Goal: Task Accomplishment & Management: Manage account settings

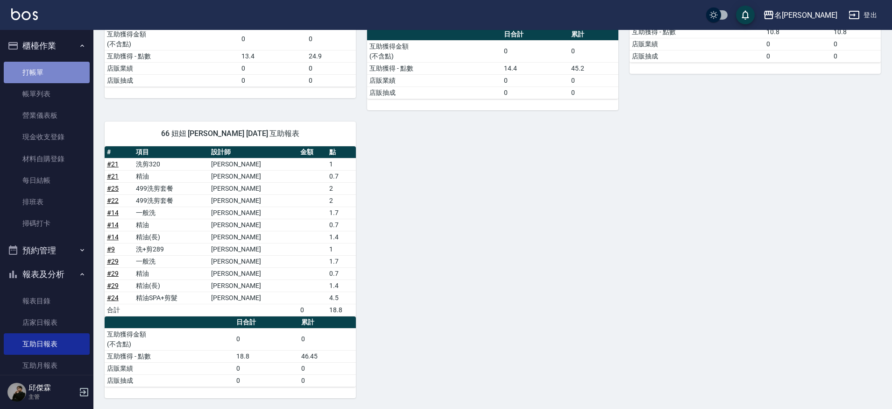
click at [55, 73] on link "打帳單" at bounding box center [47, 72] width 86 height 21
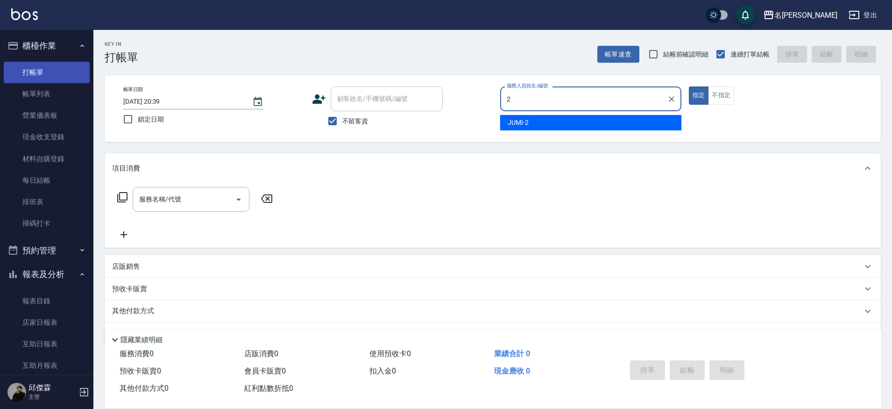
type input "JUMI-2"
type button "true"
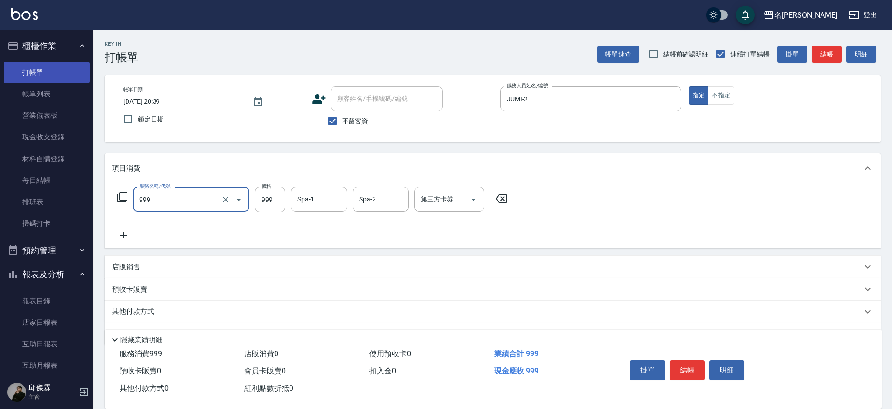
type input "精油SPA+剪髮(999)"
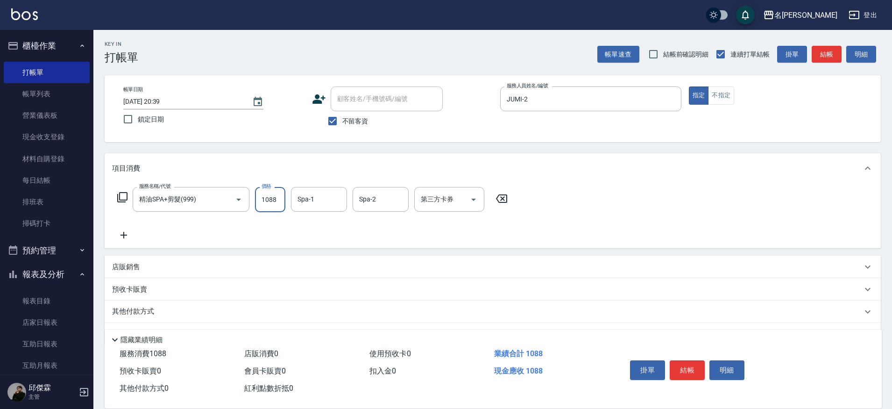
click at [284, 203] on input "1088" at bounding box center [270, 199] width 30 height 25
type input "1099"
type input "妞妞-66"
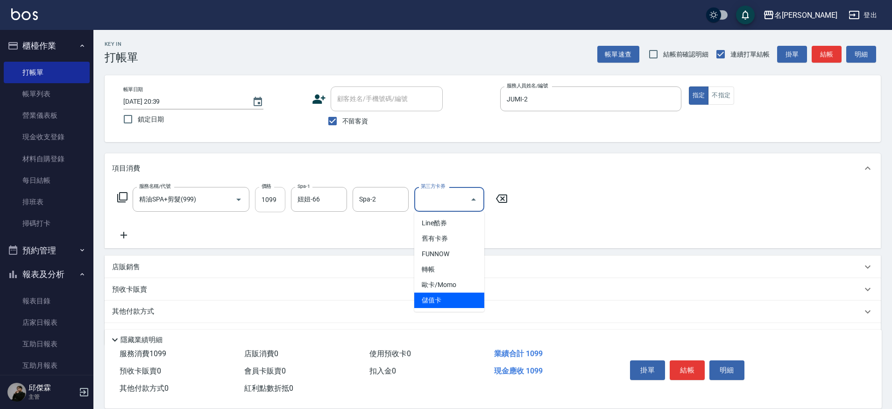
type input "儲值卡"
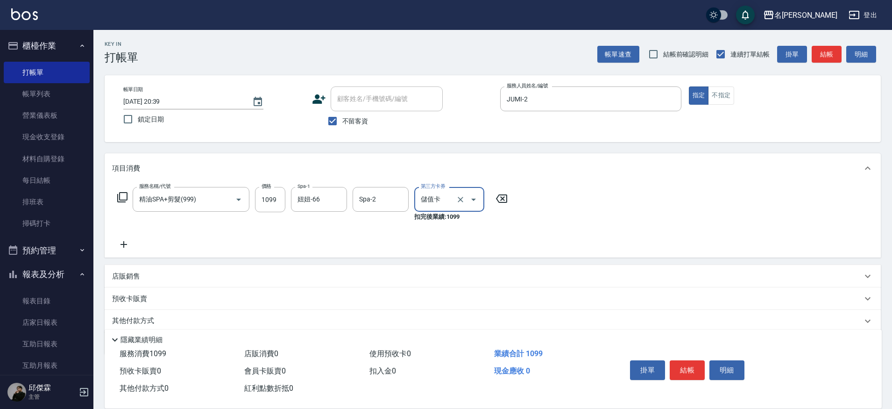
click at [124, 274] on p "店販銷售" at bounding box center [126, 276] width 28 height 10
type input "JUMI-2"
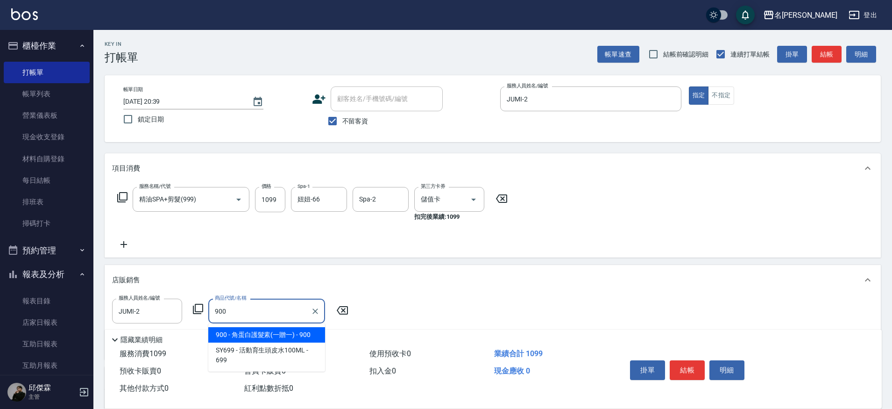
type input "角蛋白護髮素(一贈一)"
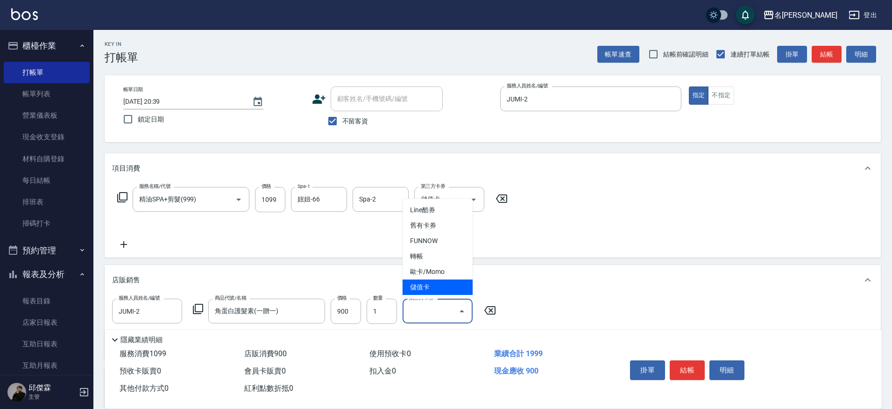
type input "儲值卡"
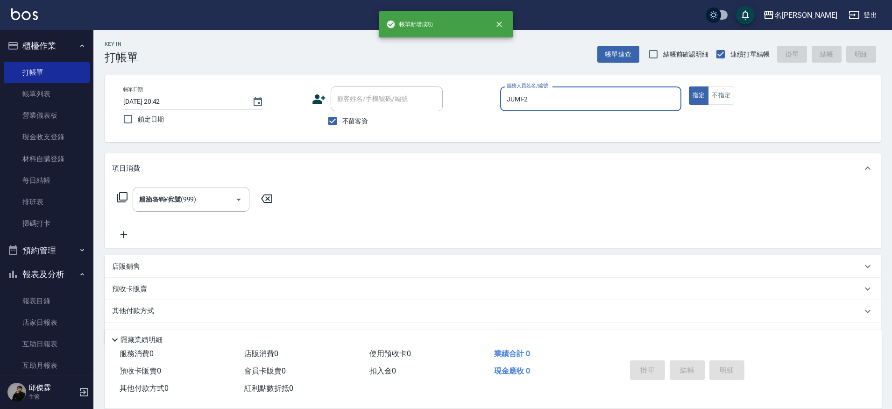
type input "2025/10/05 20:42"
type input "JUMI-2"
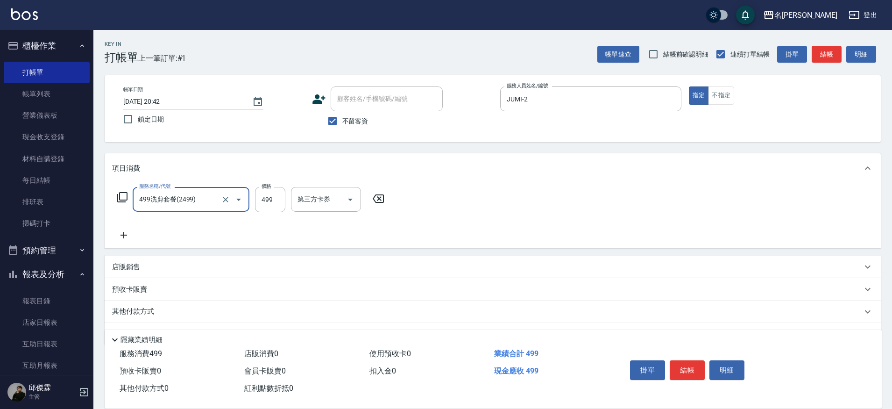
type input "499洗剪套餐(2499)"
click at [228, 203] on icon "Clear" at bounding box center [225, 199] width 9 height 9
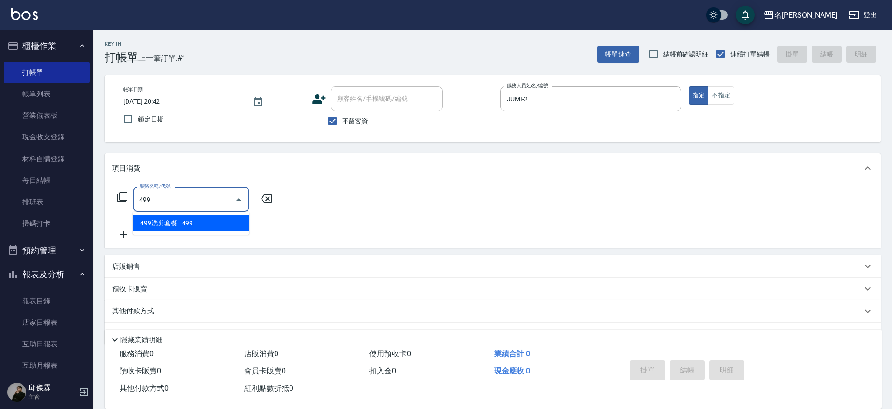
type input "499洗剪套餐(2499)"
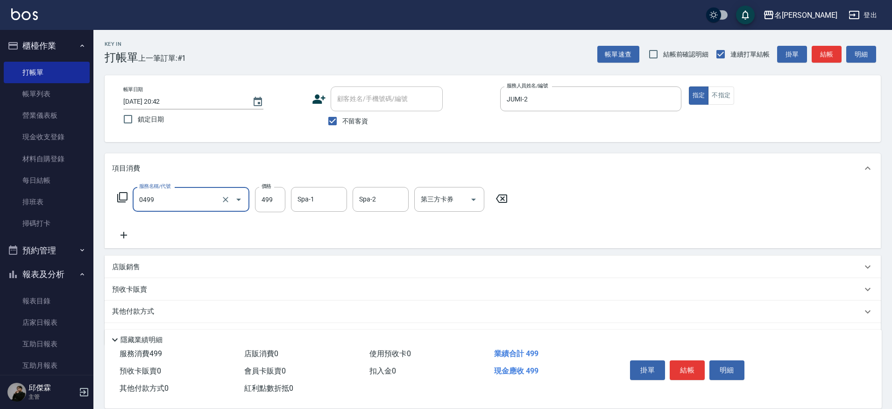
type input "伊黛莉spa(0499)"
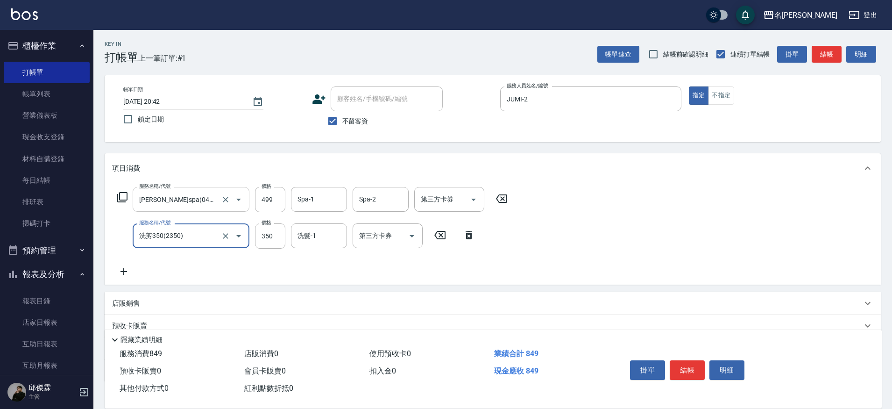
type input "洗剪350(2350)"
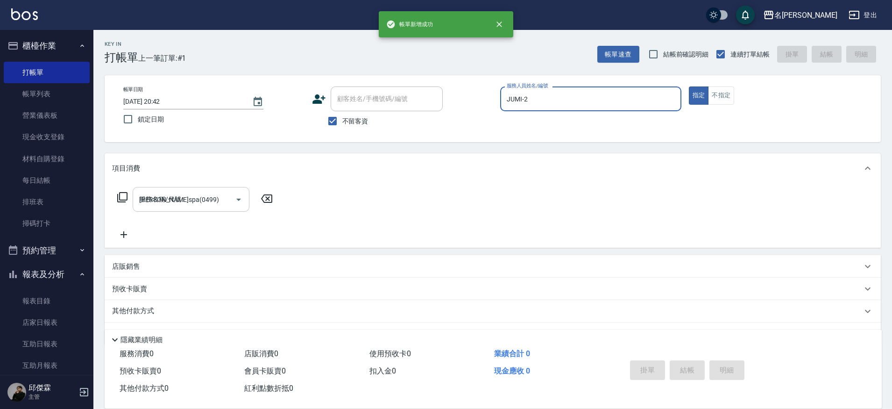
type input "2025/10/05 20:43"
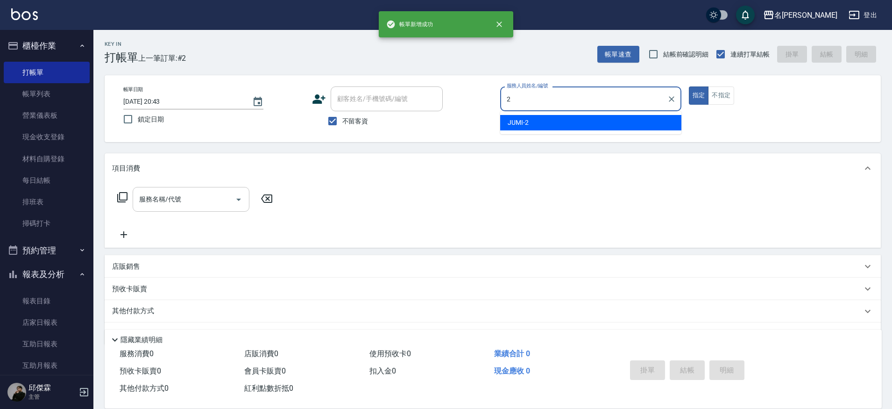
type input "JUMI-2"
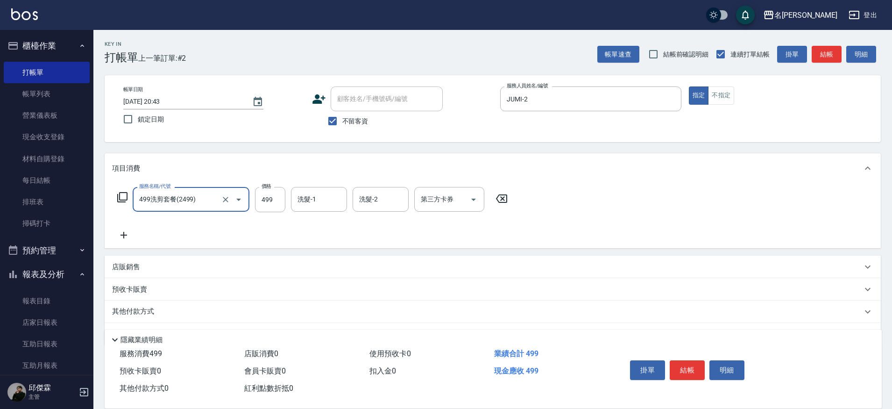
type input "499洗剪套餐(2499)"
type input "500"
type input "妞妞-66"
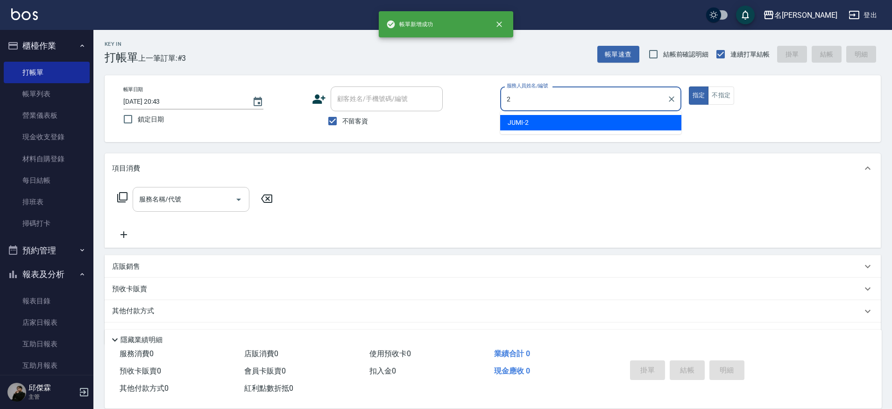
type input "JUMI-2"
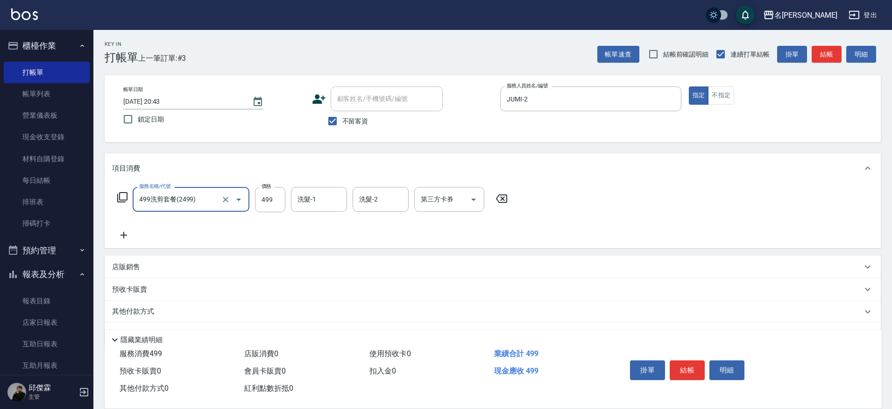
type input "499洗剪套餐(2499)"
type input "500"
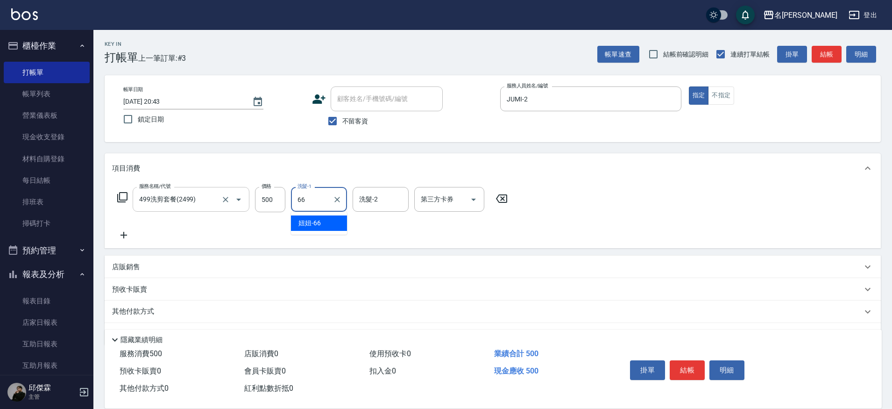
type input "妞妞-66"
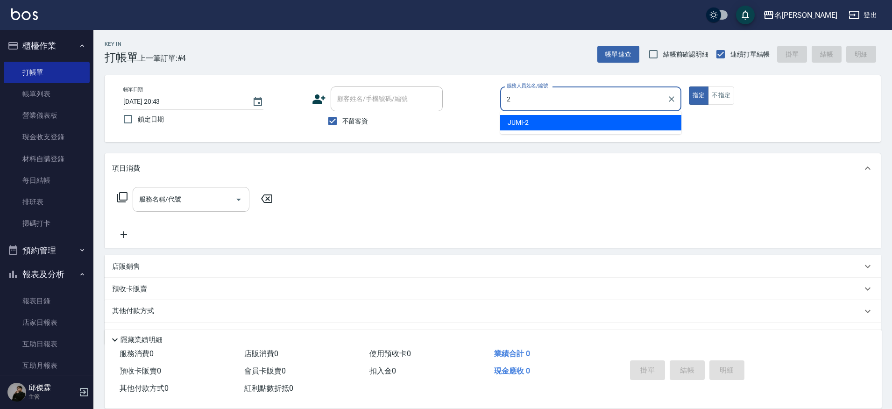
type input "JUMI-2"
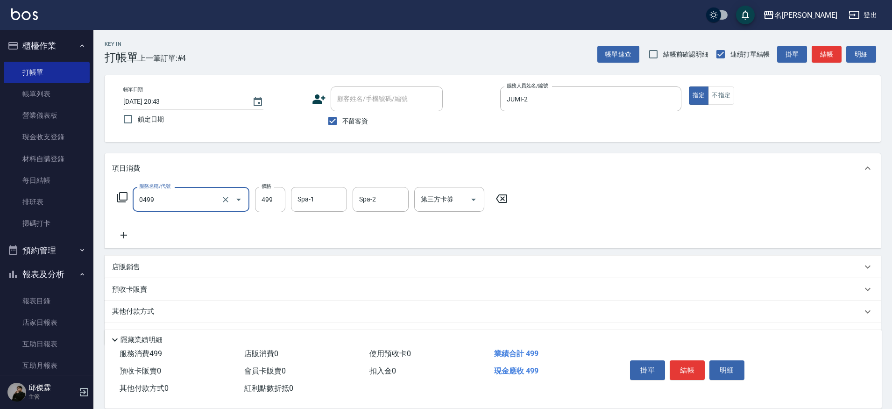
type input "伊黛莉spa(0499)"
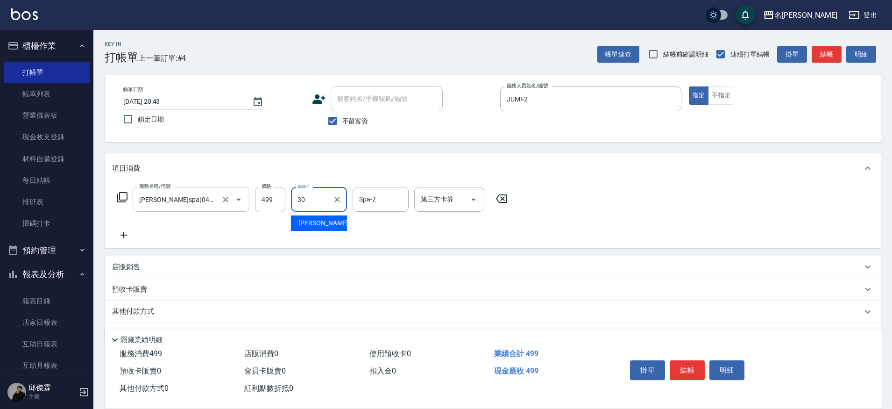
type input "曉雅-30"
click at [402, 204] on input "Spa-2" at bounding box center [381, 199] width 48 height 16
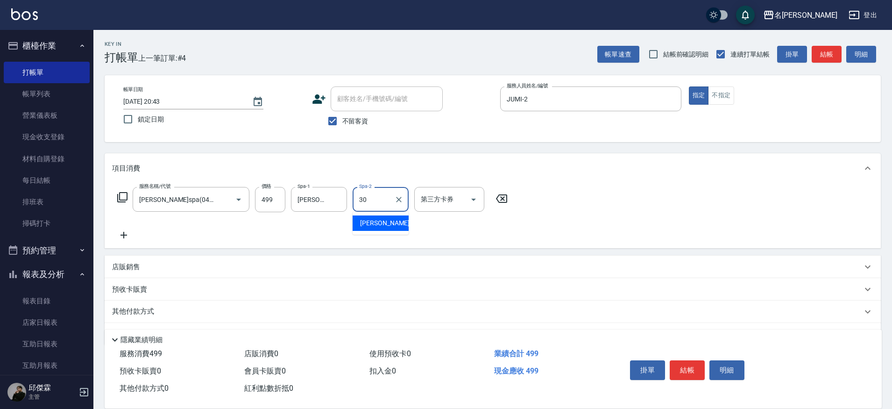
type input "曉雅-30"
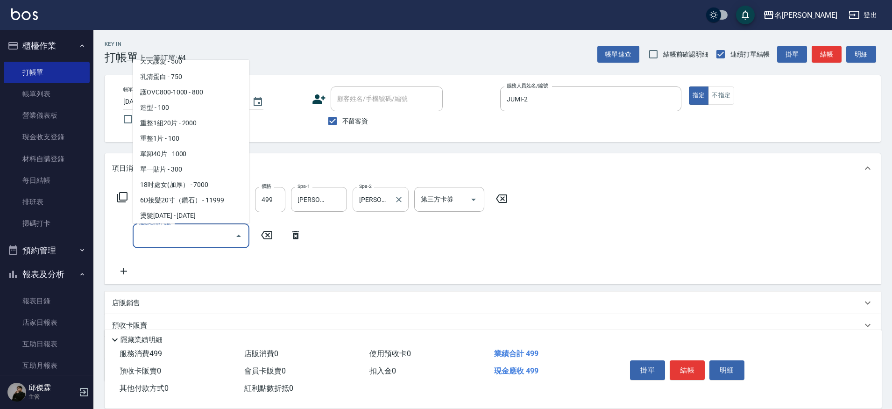
scroll to position [827, 0]
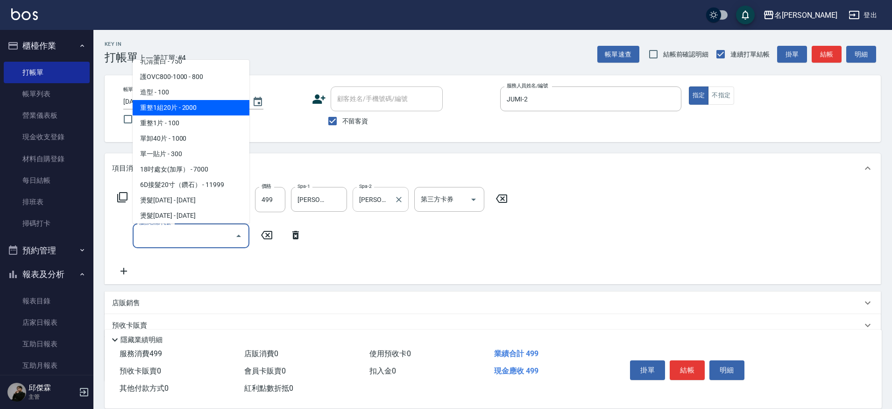
type input "重整1組20片(7006)"
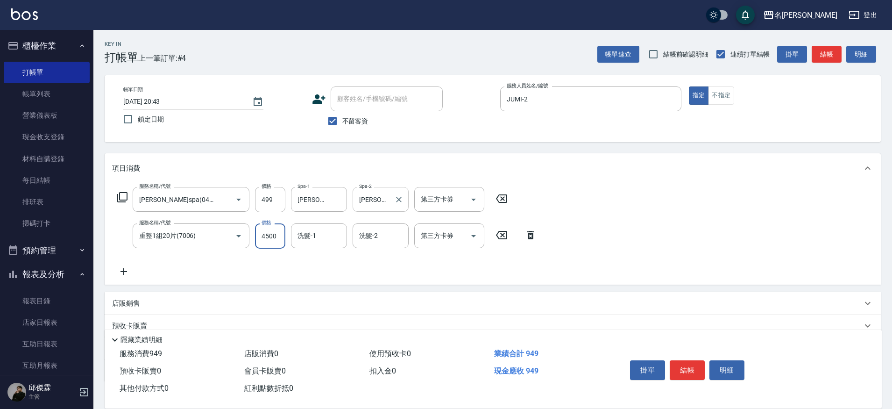
type input "4500"
type input "曉雅-30"
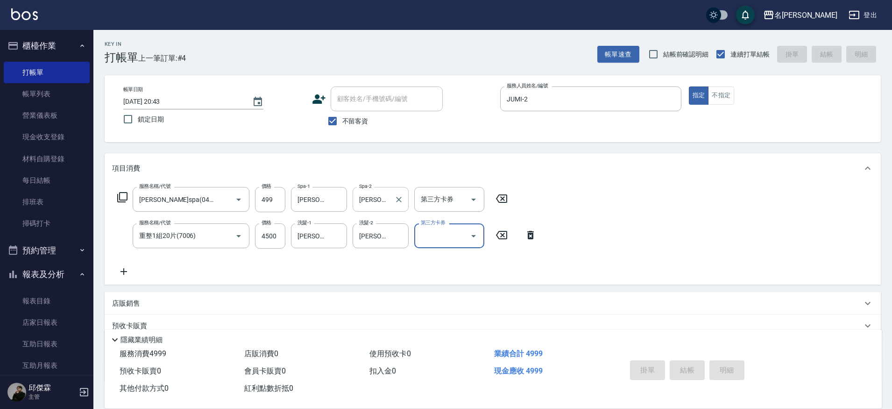
type input "2025/10/05 20:45"
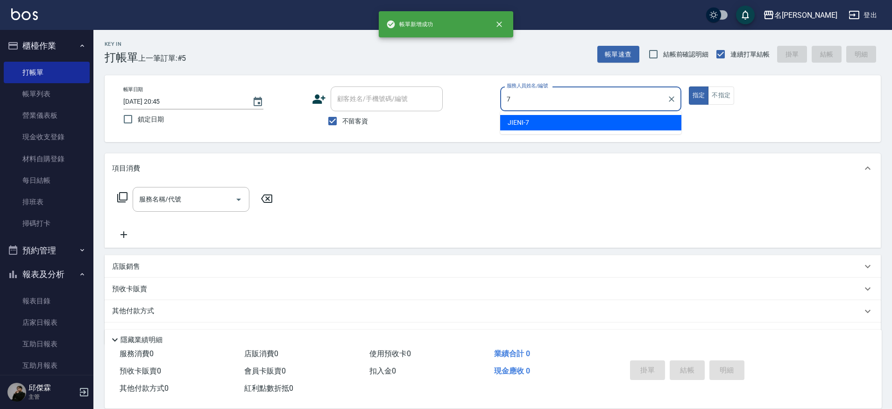
type input "JIENI-7"
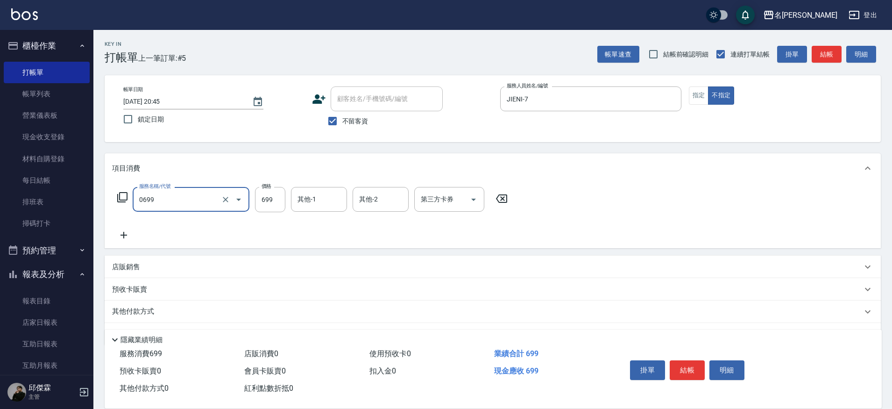
type input "精油 699(0699)"
type input "妞妞-66"
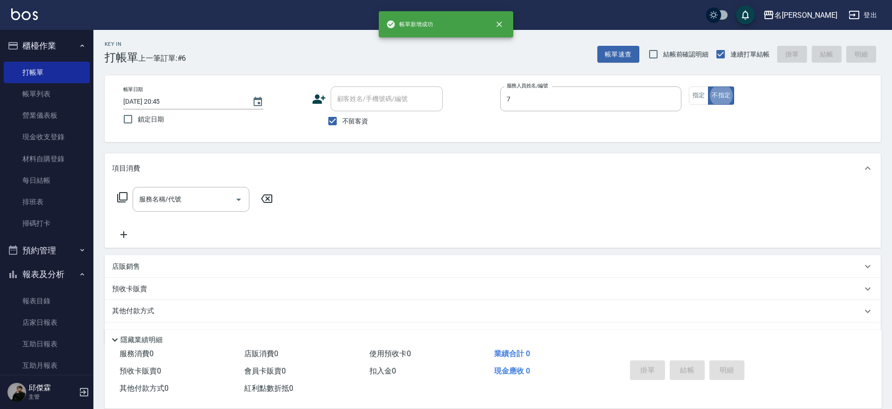
type input "JIENI-7"
type button "false"
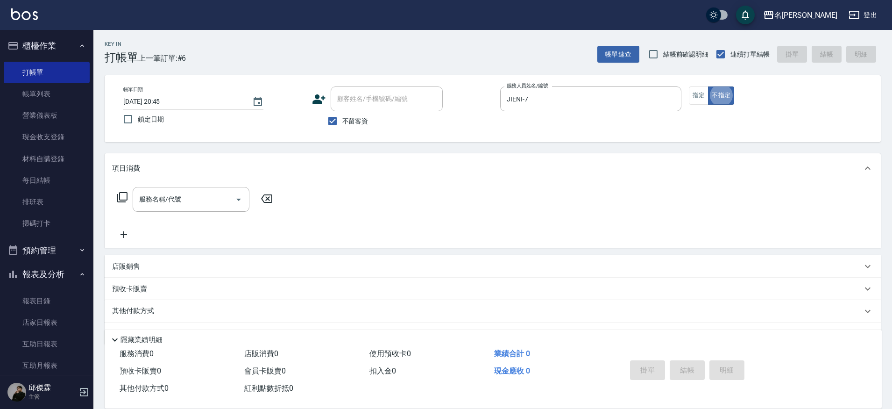
scroll to position [0, 0]
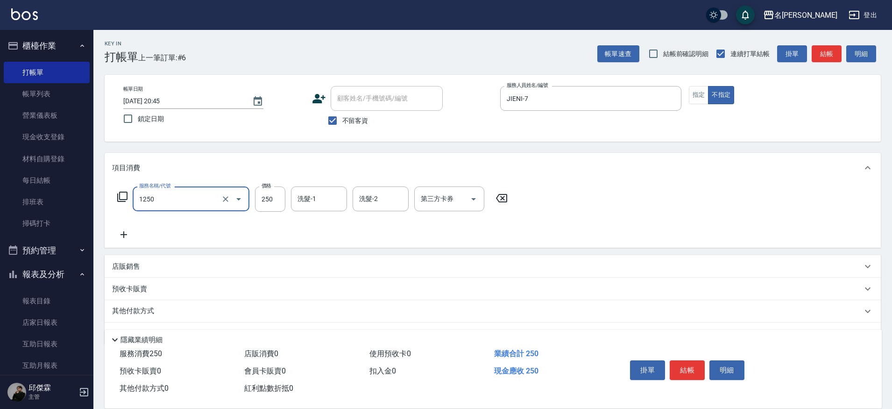
type input "一般洗(1250)"
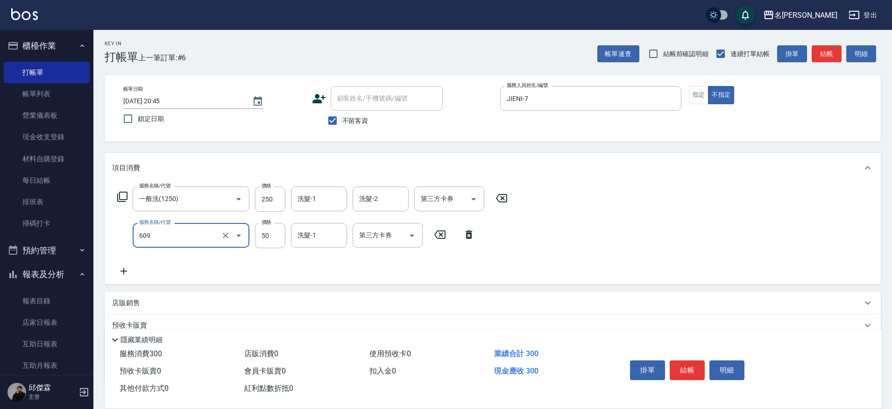
type input "精油(609)"
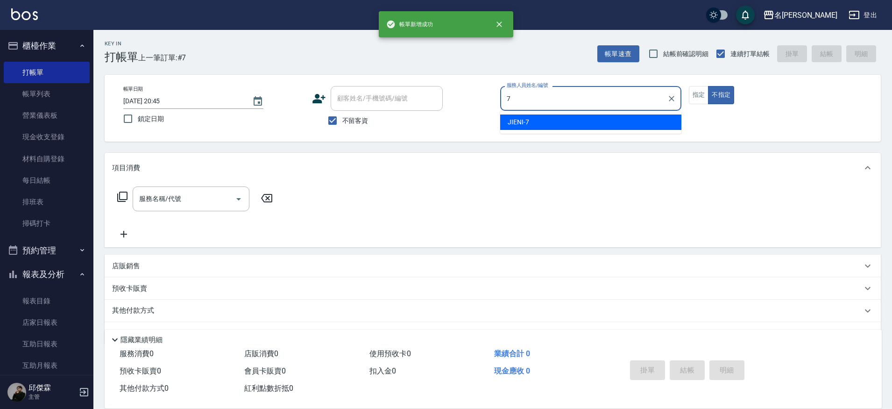
type input "JIENI-7"
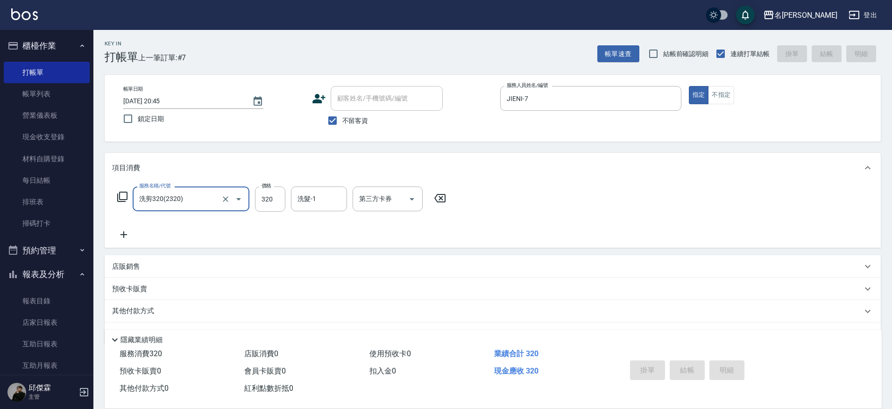
type input "洗剪320(2320)"
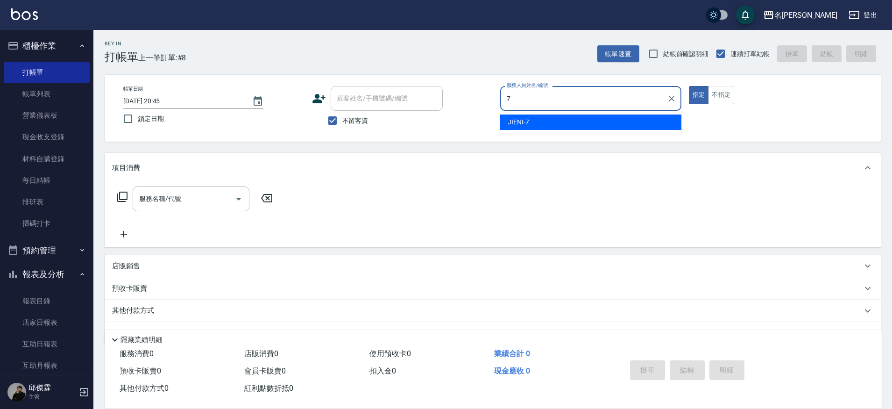
type input "JIENI-7"
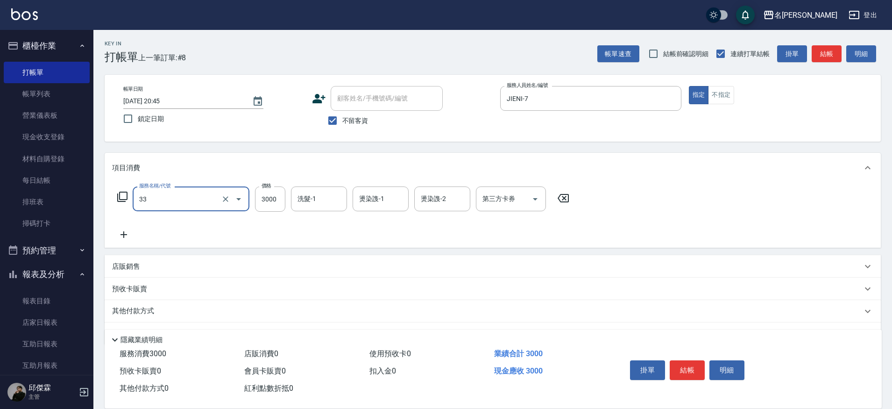
type input "燙髮C餐(33)"
type input "2850"
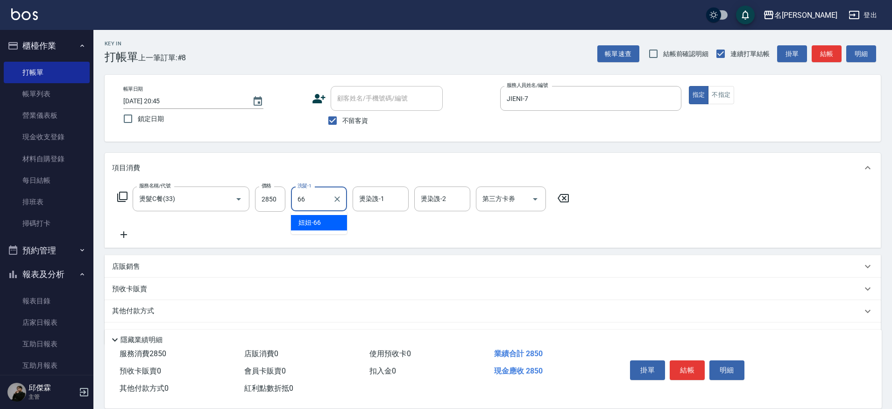
type input "妞妞-66"
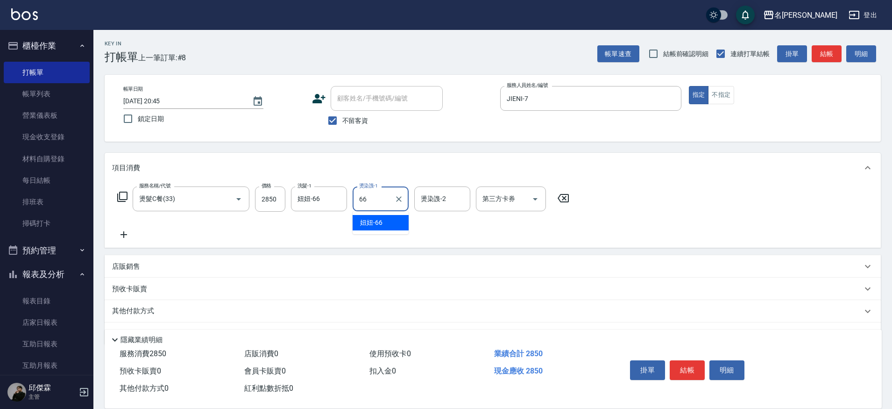
type input "妞妞-66"
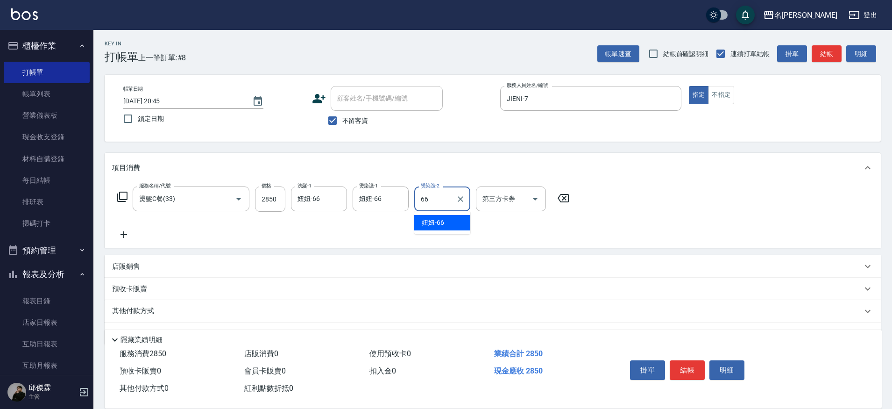
type input "妞妞-66"
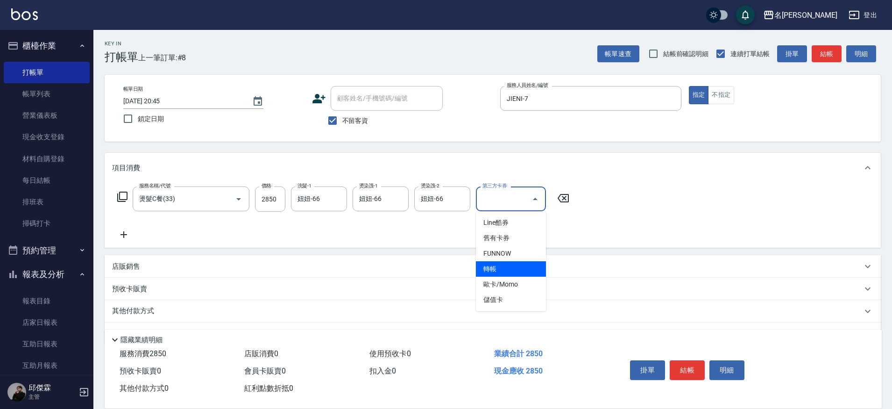
type input "轉帳"
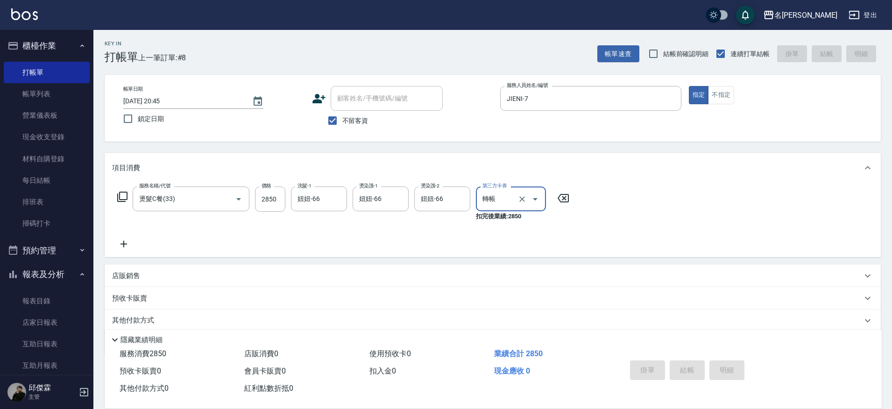
type input "2025/10/05 20:46"
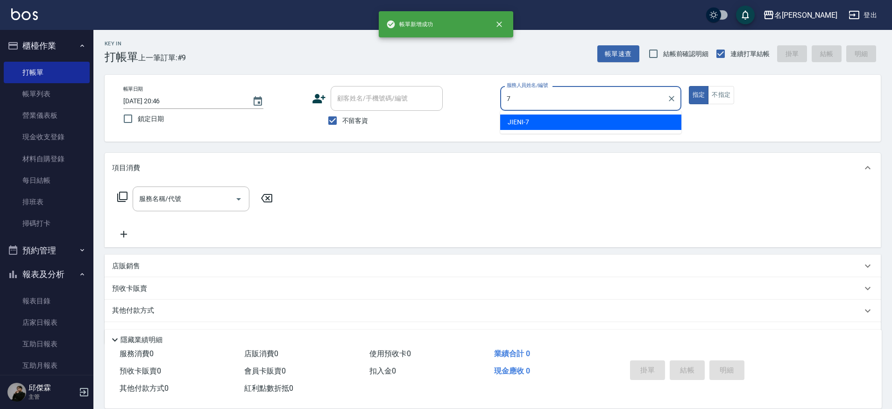
type input "JIENI-7"
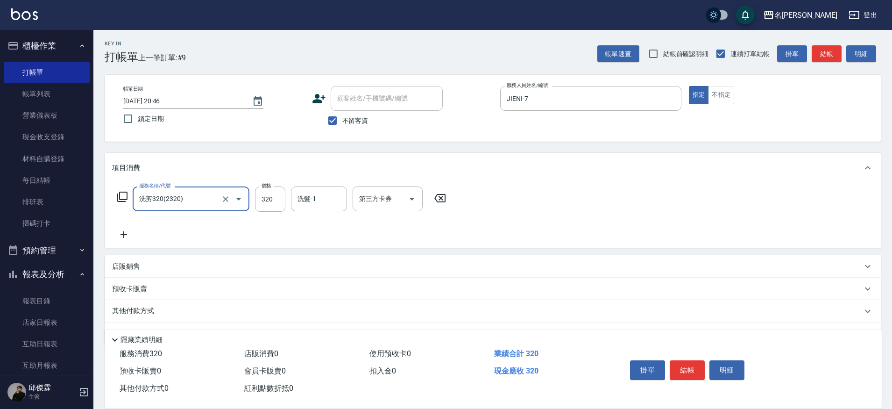
type input "洗剪320(2320)"
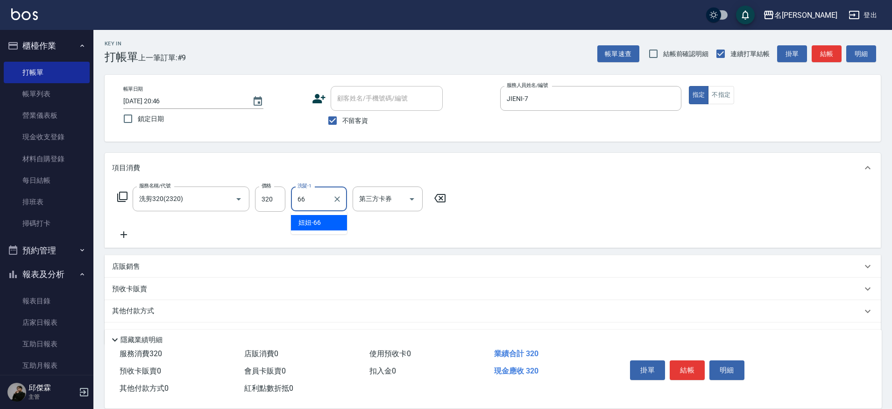
type input "妞妞-66"
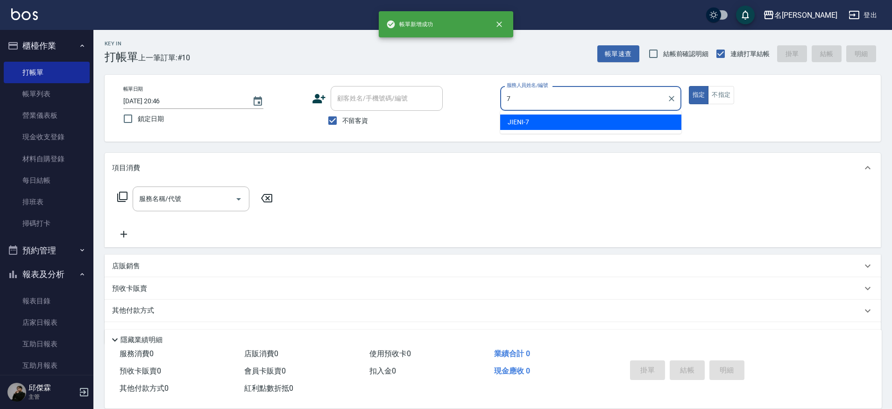
type input "JIENI-7"
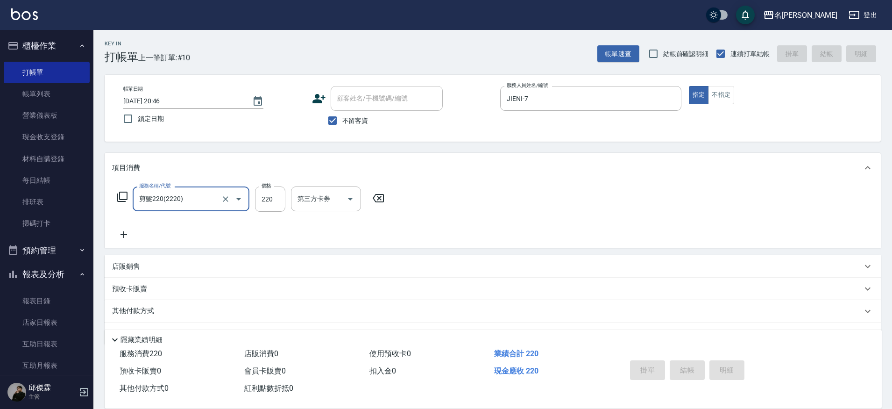
type input "剪髮220(2220)"
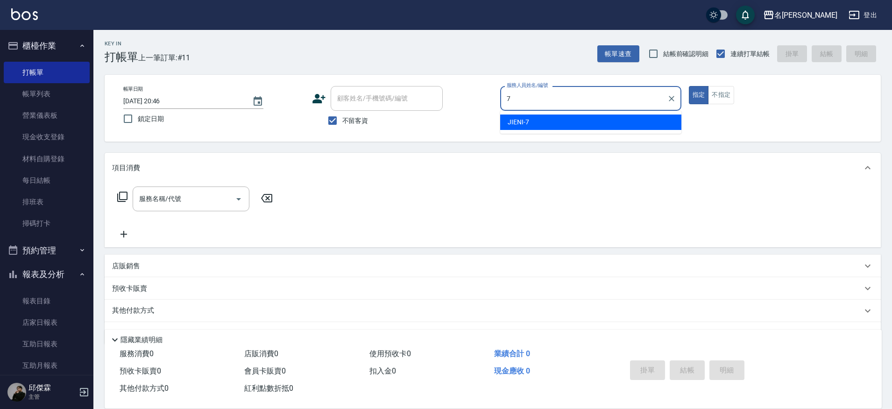
type input "JIENI-7"
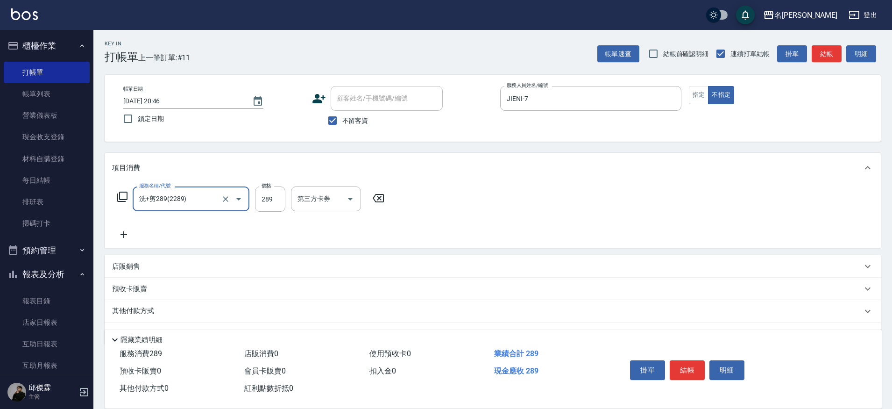
type input "洗+剪289(2289)"
type input "吳晨羽-13"
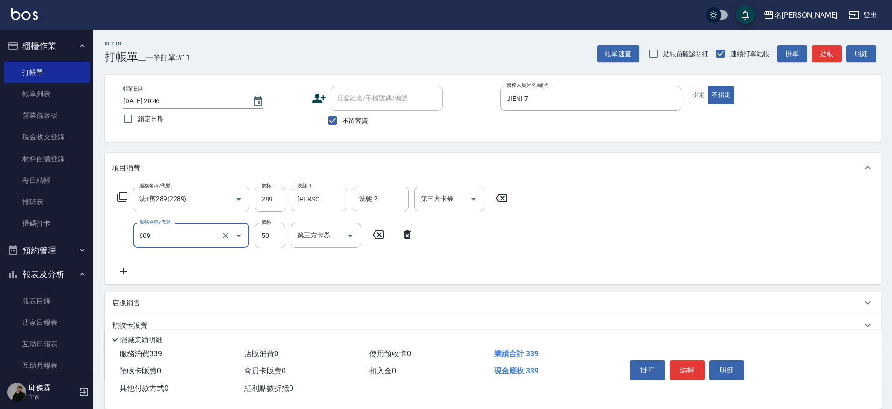
type input "精油(609)"
type input "吳晨羽-13"
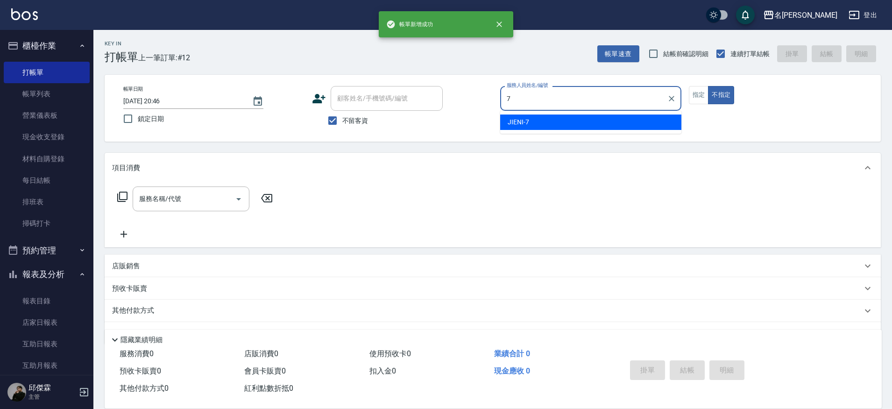
type input "JIENI-7"
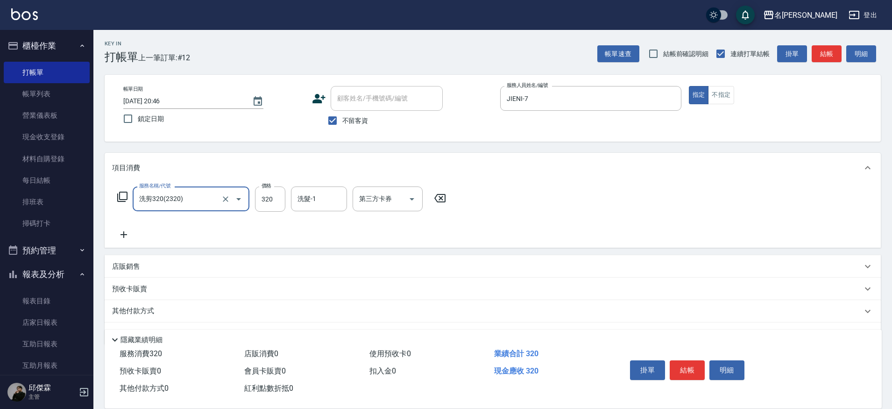
type input "洗剪320(2320)"
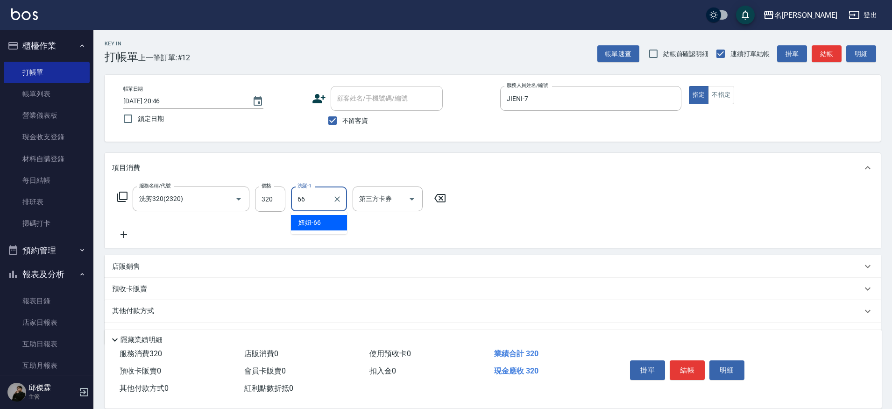
type input "妞妞-66"
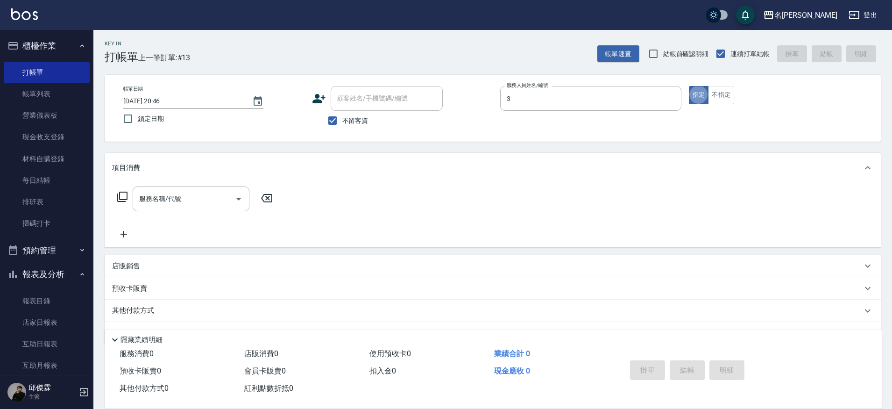
type input "Mina-3"
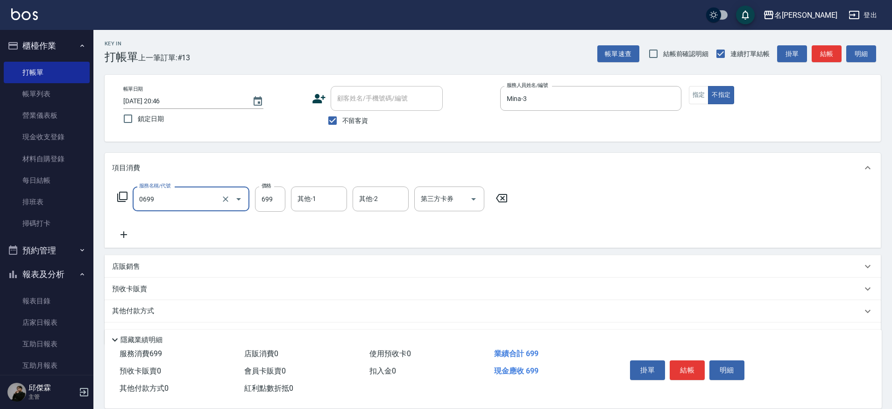
type input "精油 699(0699)"
type input "Nini-23"
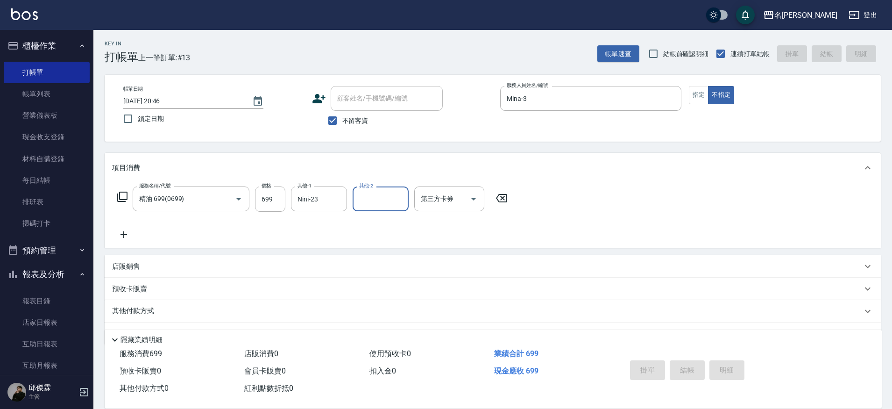
type input "2025/10/05 20:47"
type input "Mina-3"
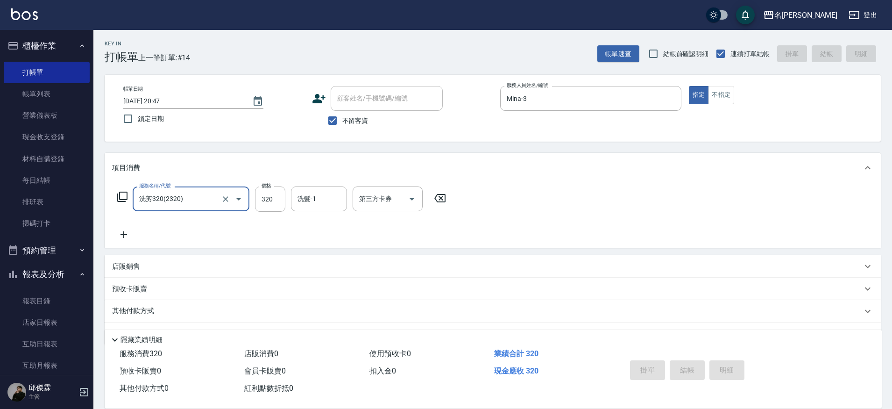
type input "洗剪320(2320)"
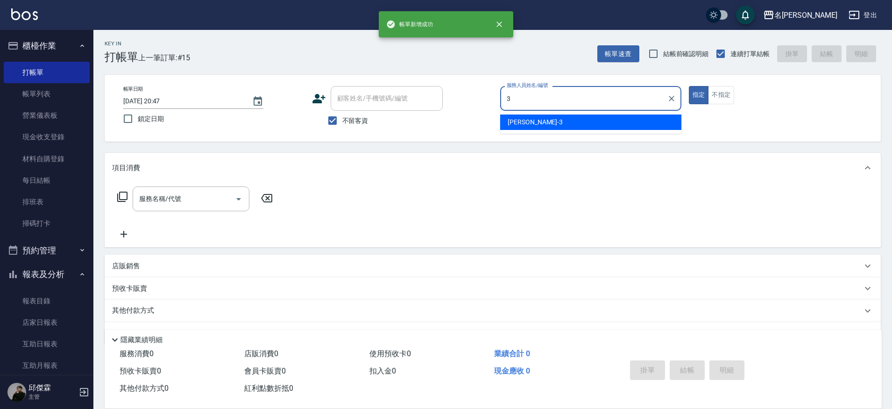
type input "Mina-3"
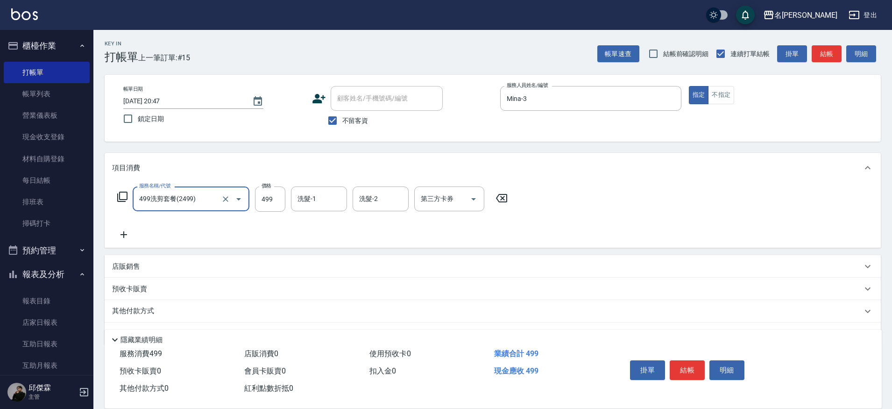
type input "499洗剪套餐(2499)"
type input "妞妞-66"
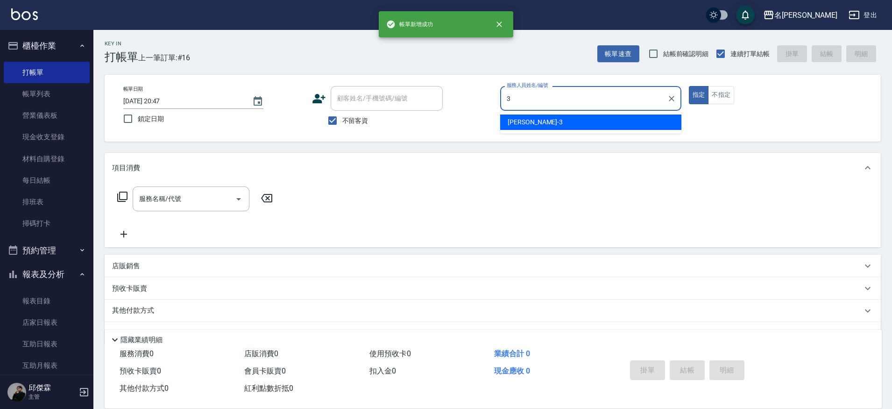
type input "Mina-3"
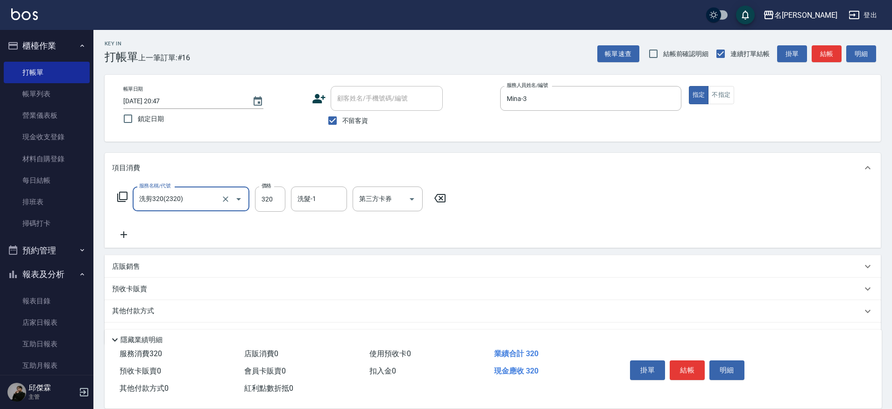
type input "洗剪320(2320)"
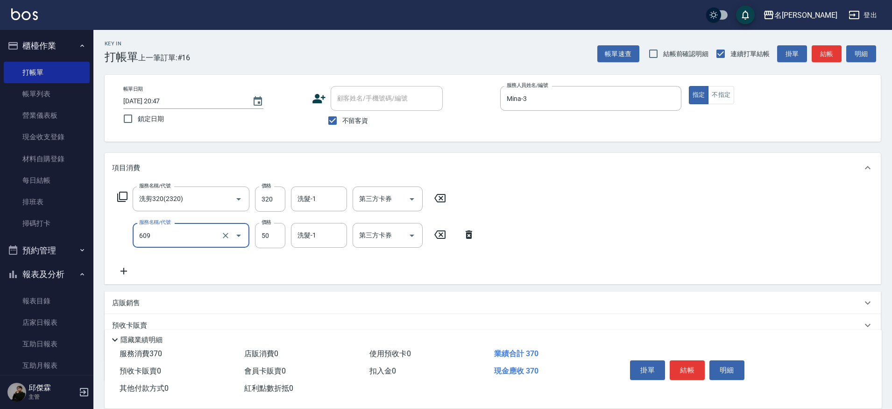
type input "精油(609)"
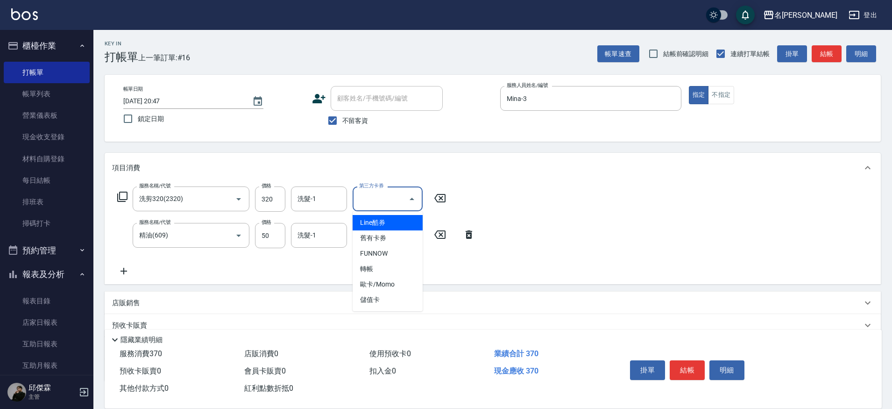
click at [382, 191] on div "第三方卡券 第三方卡券" at bounding box center [388, 198] width 70 height 25
click at [387, 302] on span "儲值卡" at bounding box center [388, 299] width 70 height 15
type input "儲值卡"
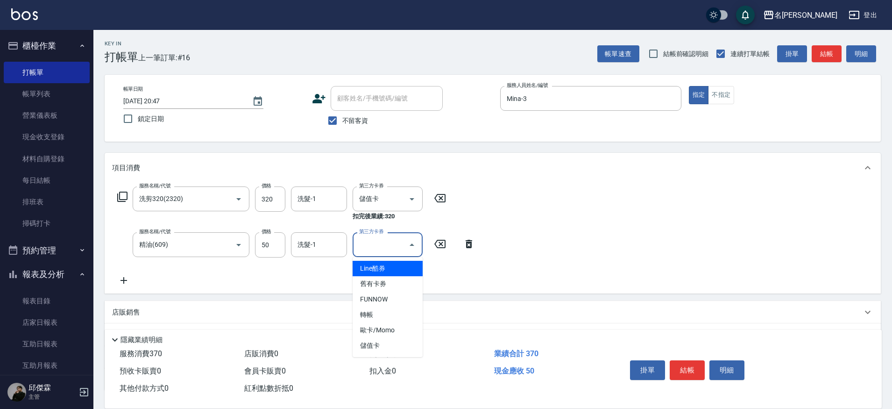
click at [387, 250] on input "第三方卡券" at bounding box center [381, 244] width 48 height 16
click at [385, 345] on span "儲值卡" at bounding box center [388, 345] width 70 height 15
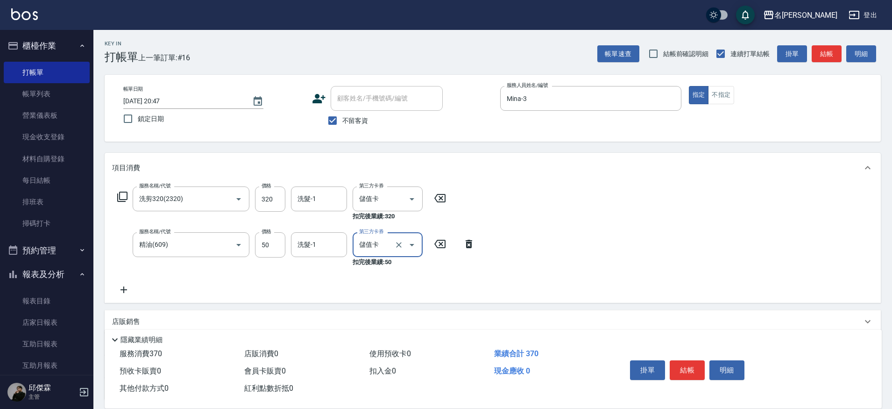
type input "儲值卡"
click at [324, 205] on input "洗髮-1" at bounding box center [319, 199] width 48 height 16
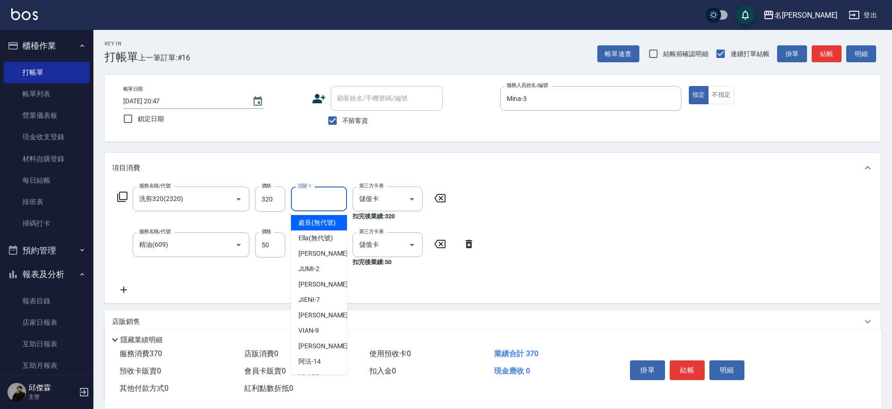
type input "1"
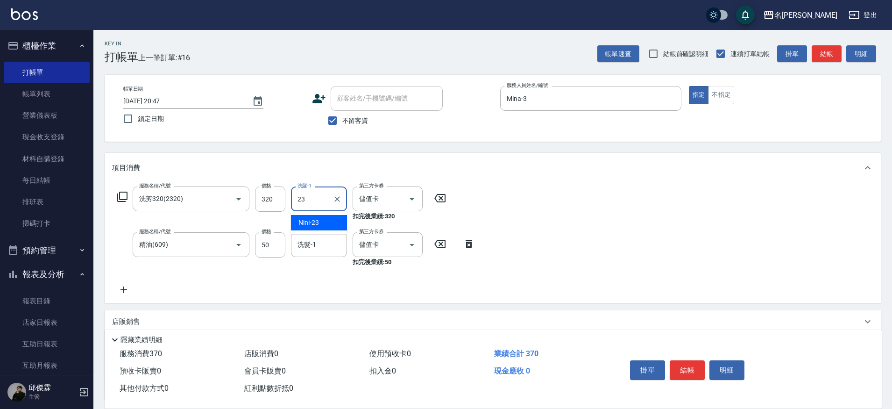
type input "Nini-23"
click at [329, 247] on input "洗髮-1" at bounding box center [319, 244] width 48 height 16
type input "Nini-23"
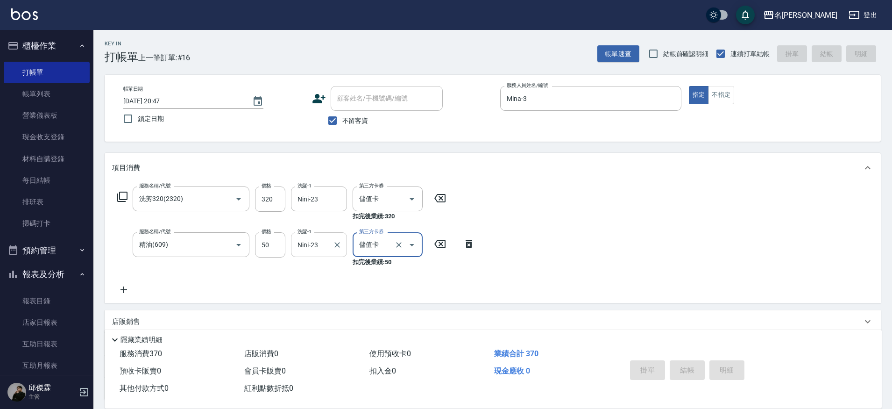
type input "2025/10/05 20:48"
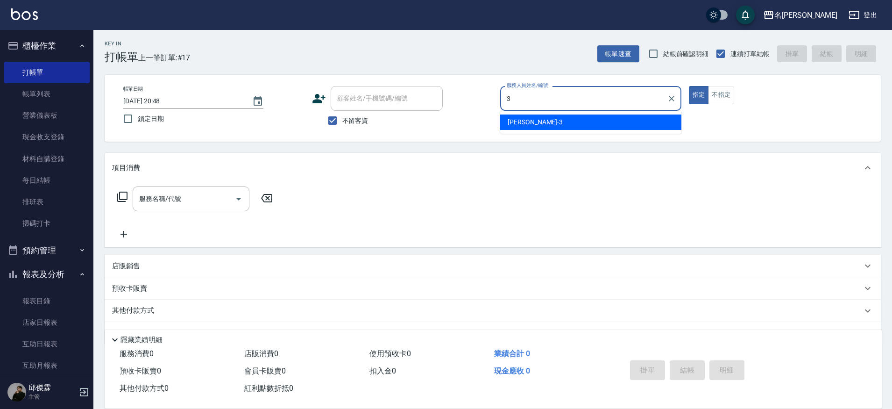
type input "Mina-3"
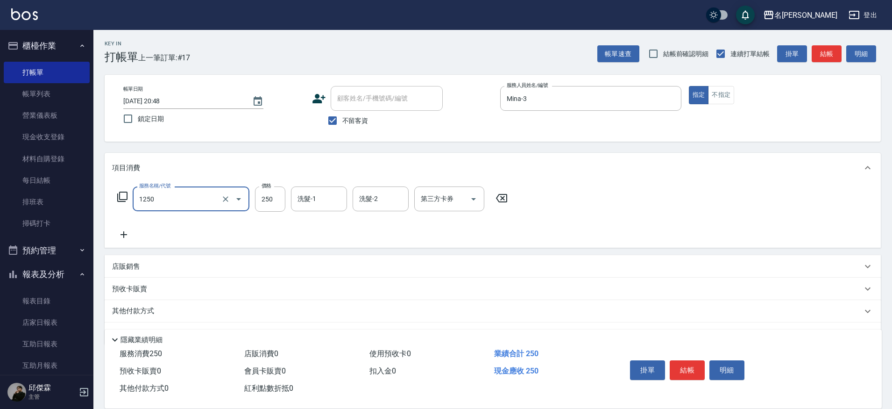
type input "一般洗(1250)"
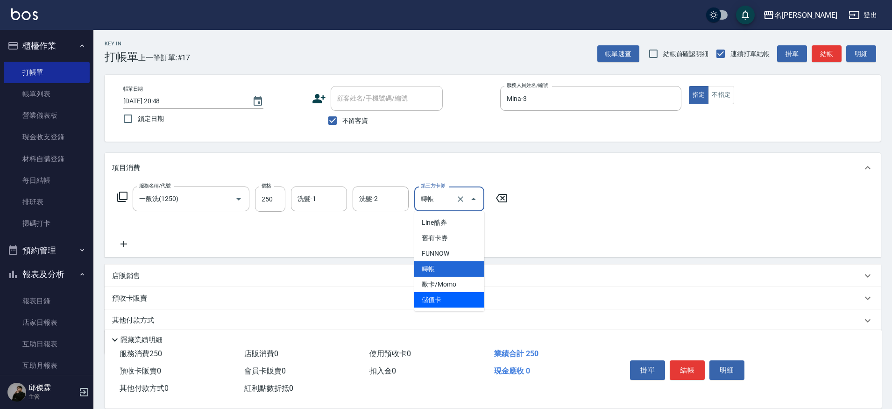
type input "儲值卡"
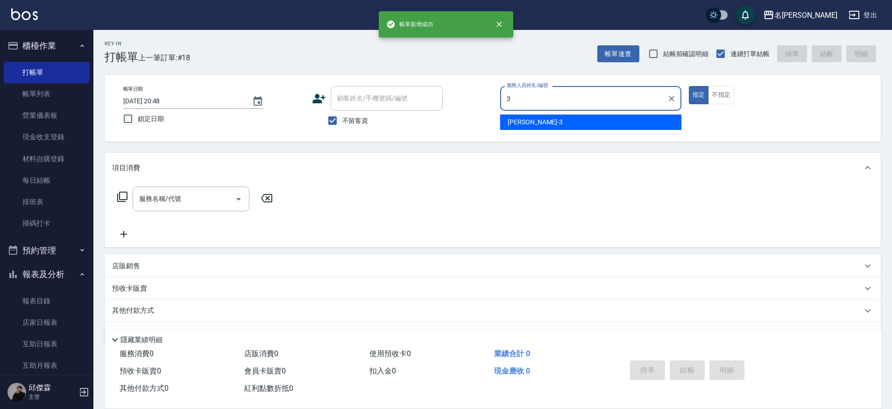
type input "Mina-3"
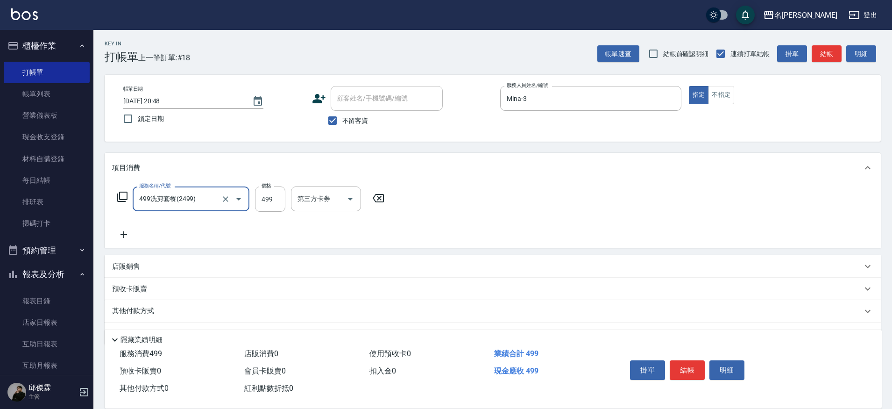
type input "499洗剪套餐(2499)"
type input "Nini-23"
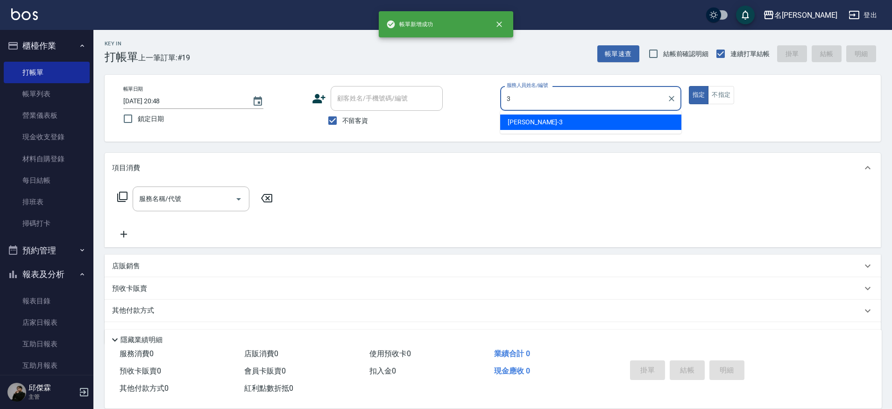
type input "Mina-3"
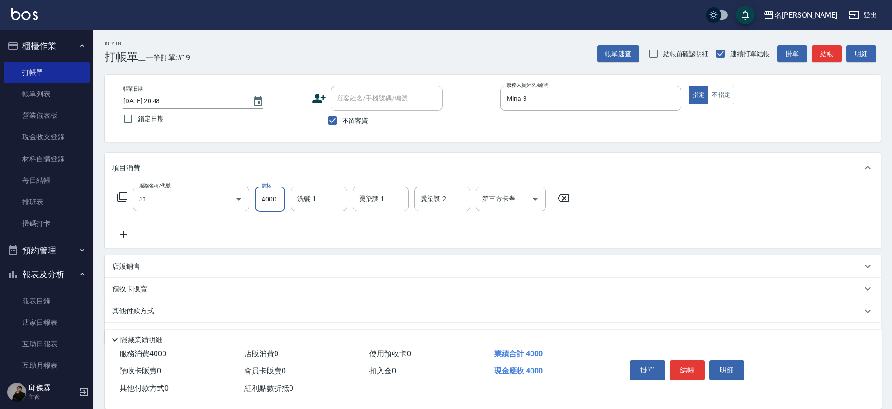
type input "燙髮A餐(31)"
type input "Nini-23"
type input "Mina-3"
type input "Nini-23"
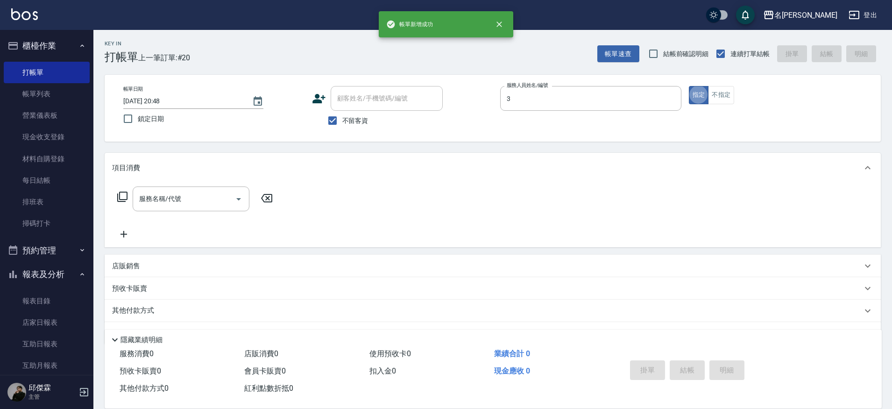
type input "Mina-3"
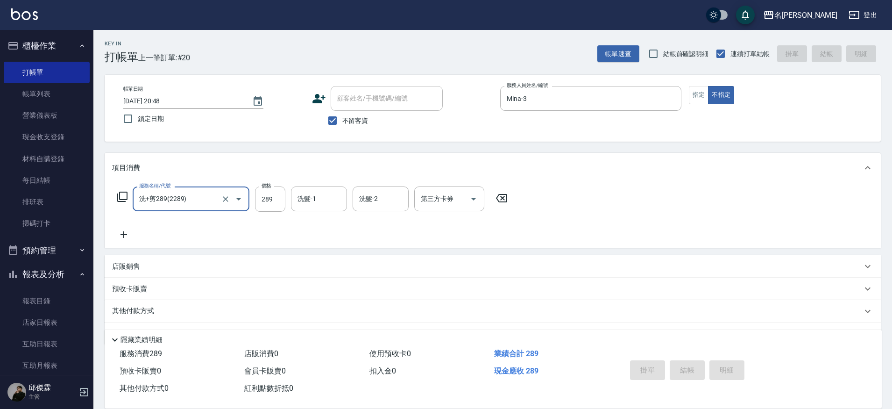
type input "洗+剪289(2289)"
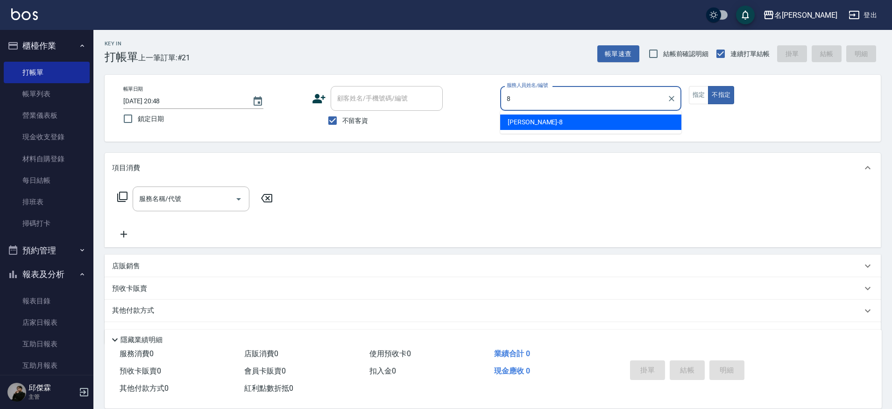
type input "Kira-8"
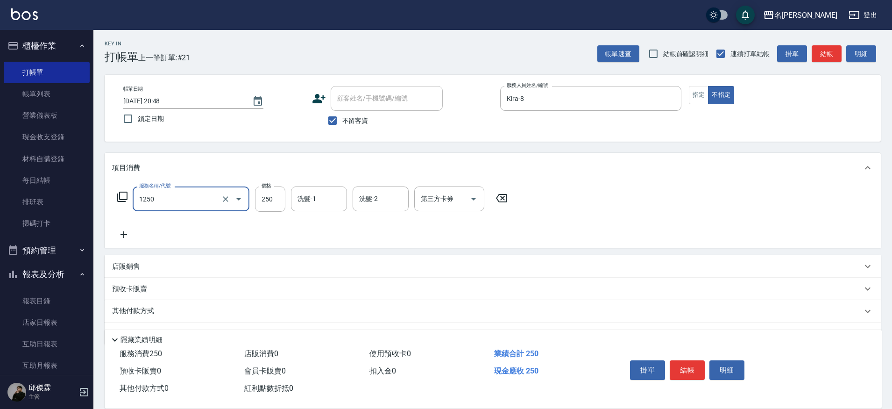
type input "一般洗(1250)"
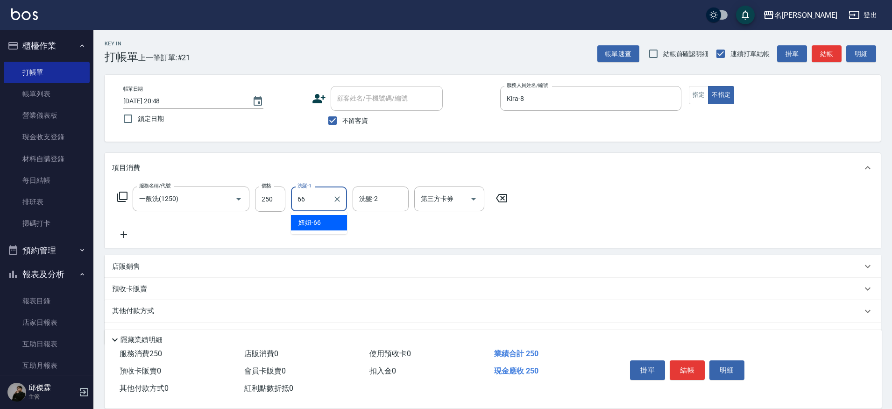
type input "妞妞-66"
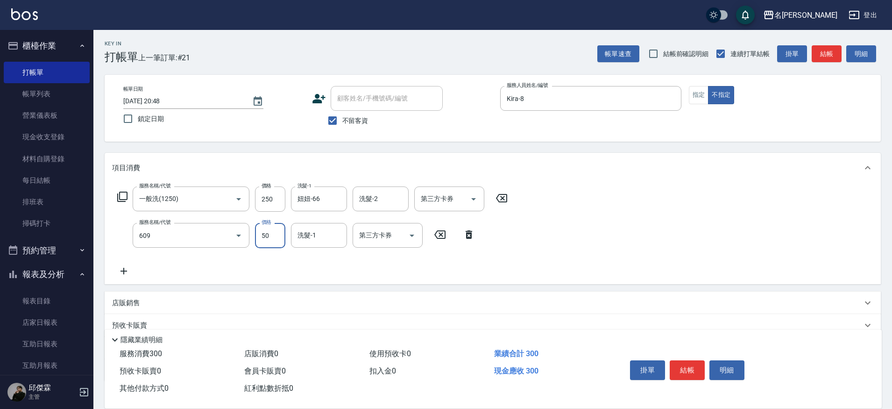
type input "精油(609)"
type input "妞妞-66"
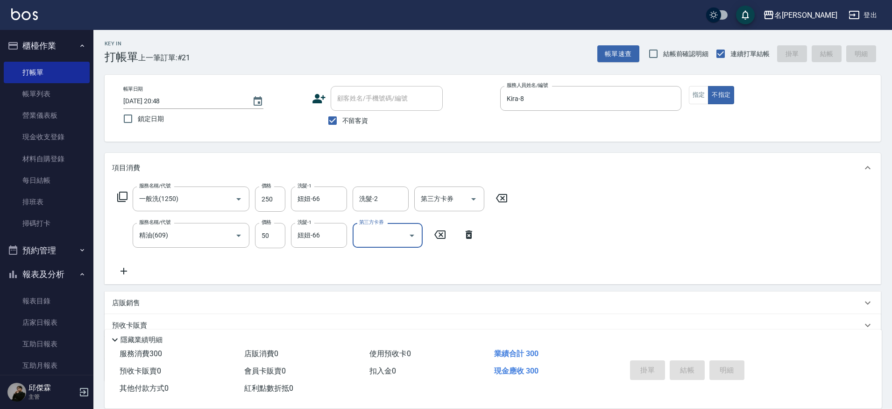
type input "2025/10/05 20:49"
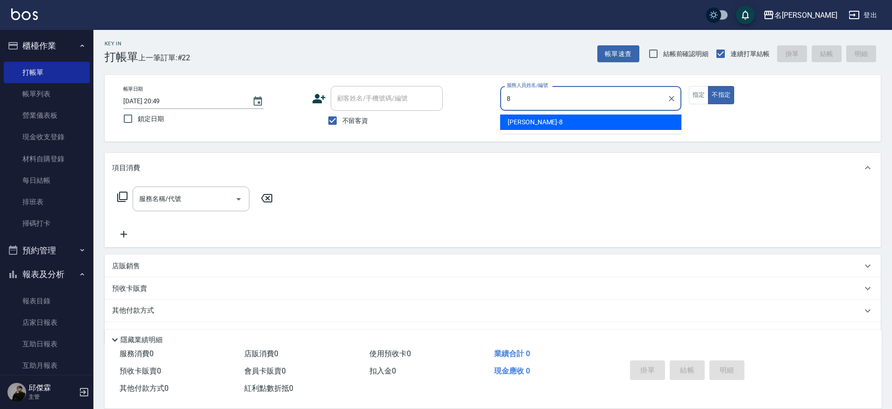
type input "Kira-8"
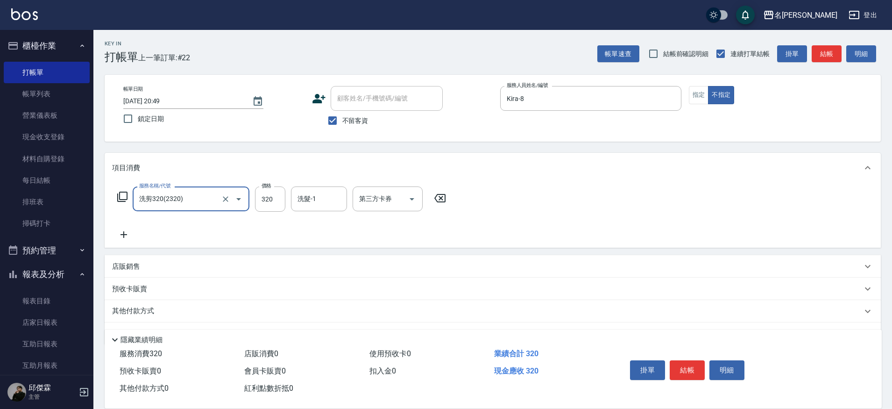
scroll to position [0, 0]
type input "洗剪320(2320)"
click at [694, 96] on button "指定" at bounding box center [699, 95] width 20 height 18
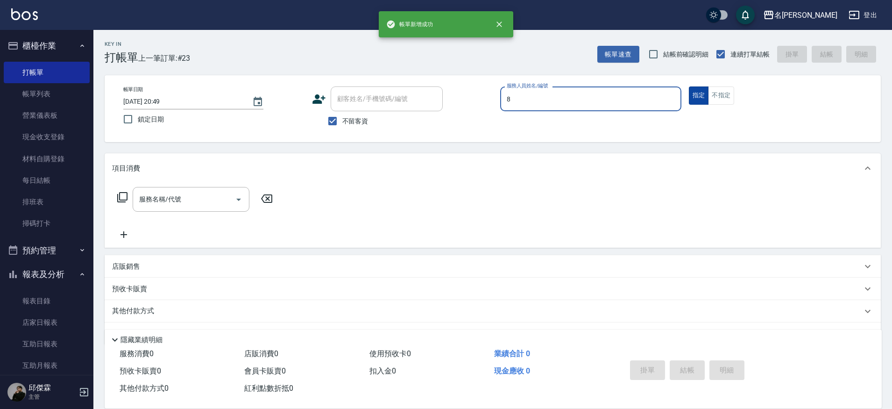
type input "Kira-8"
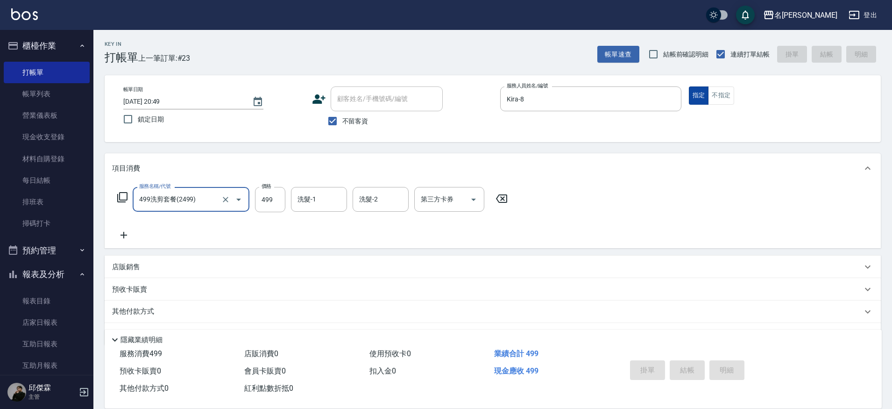
type input "499洗剪套餐(2499)"
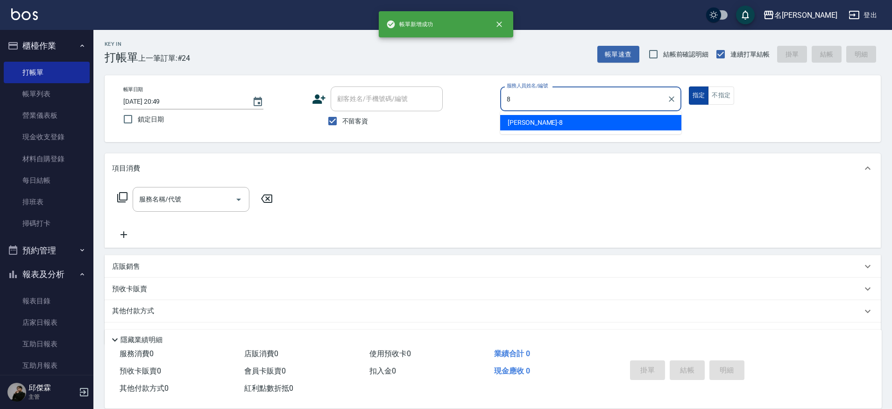
type input "Kira-8"
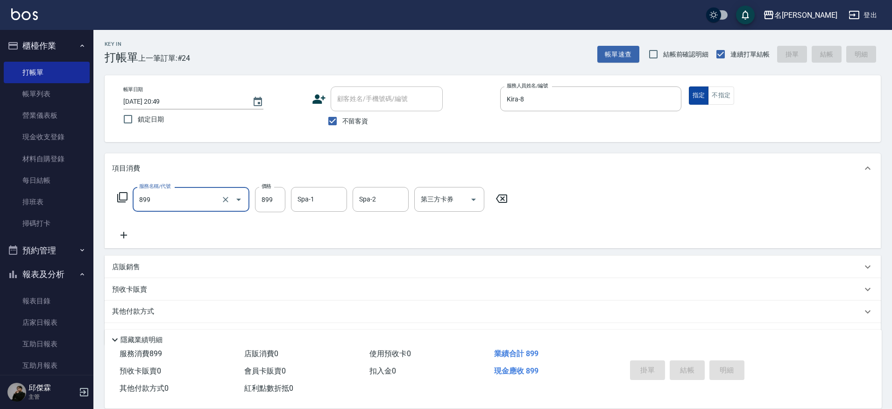
type input "899"
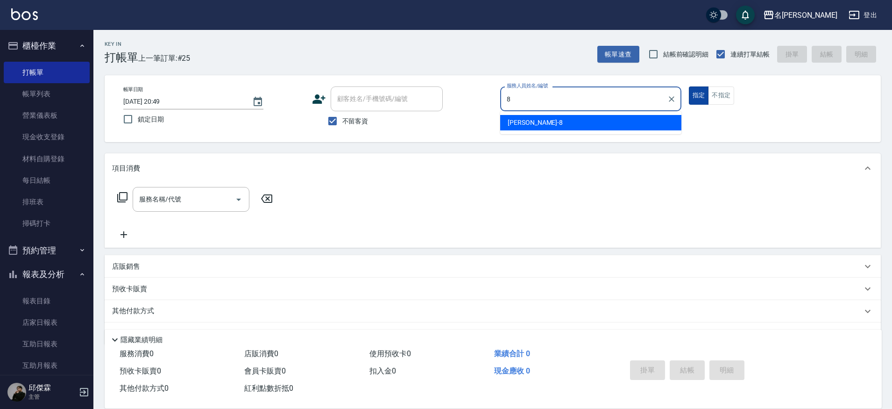
type input "Kira-8"
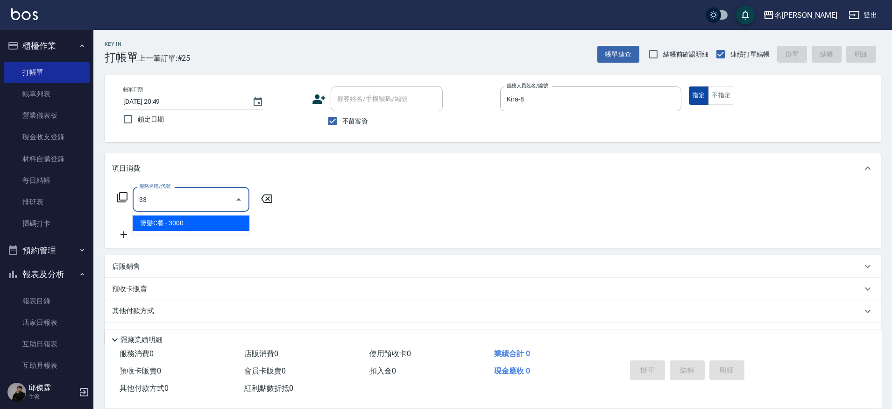
type input "3"
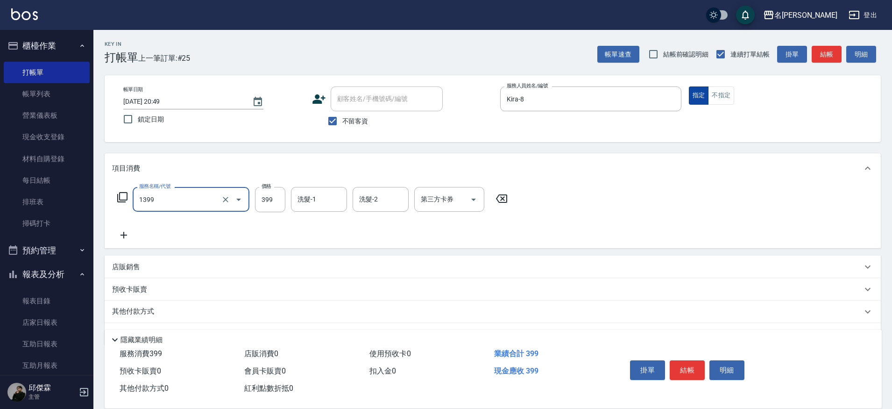
type input "海鹽洗髮(1399)"
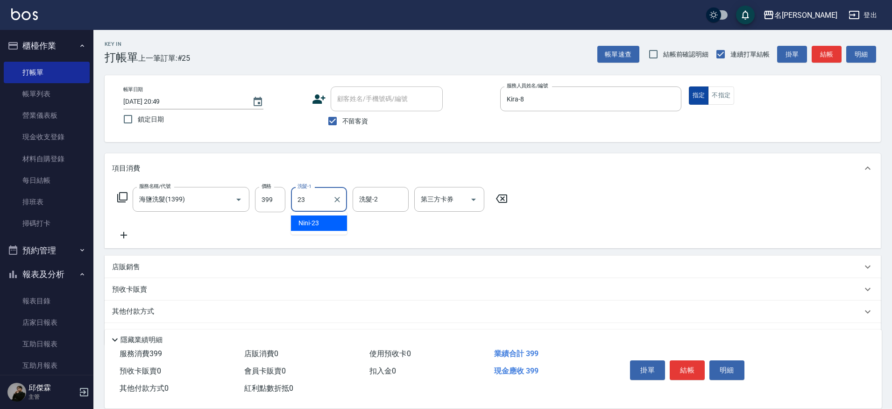
type input "Nini-23"
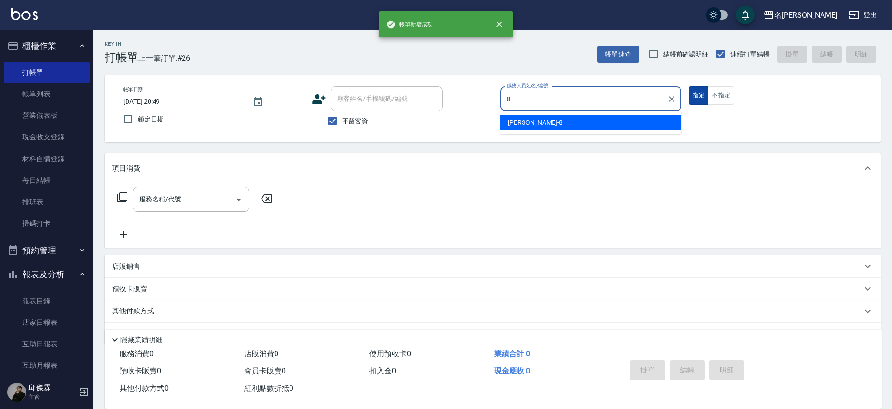
type input "Kira-8"
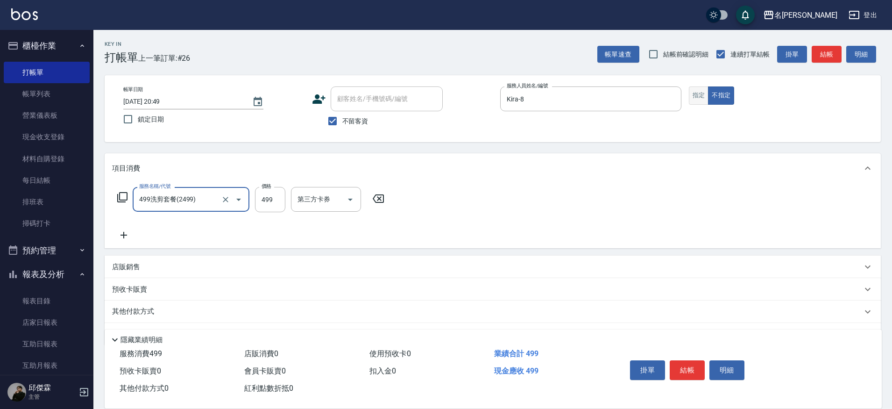
type input "499洗剪套餐(2499)"
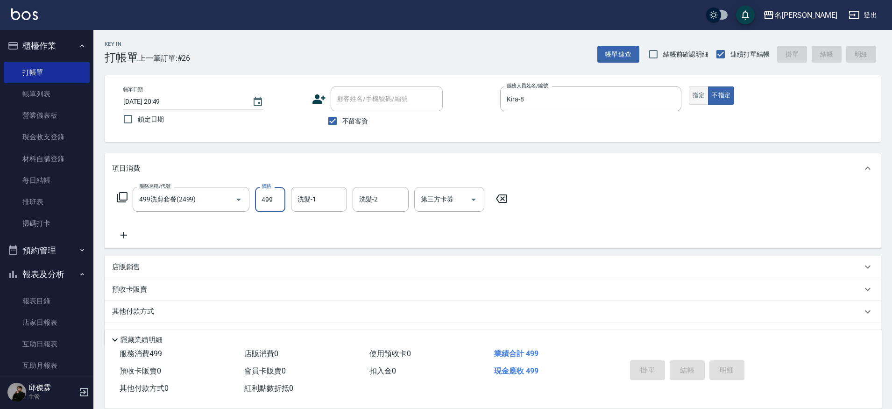
type input "2025/10/05 20:50"
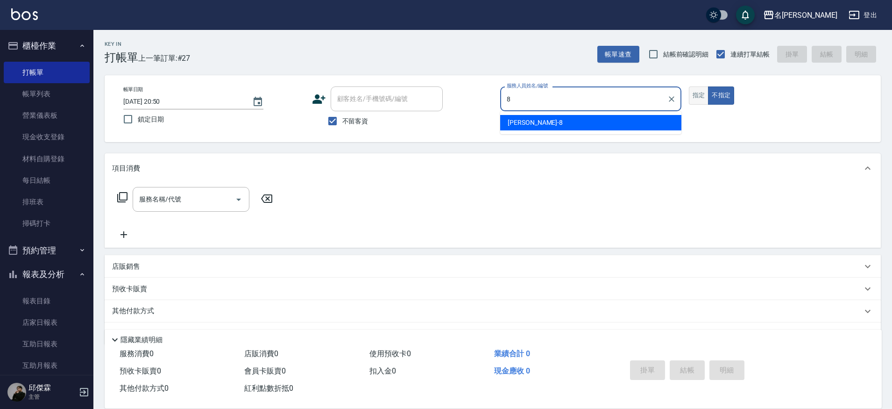
type input "Kira-8"
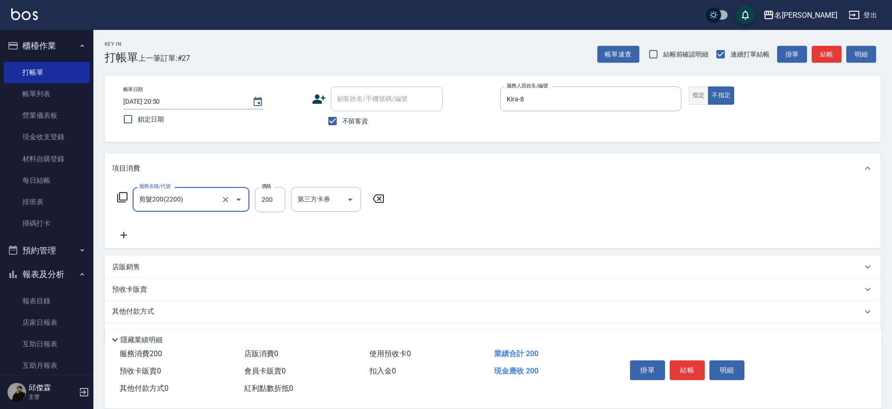
type input "剪髮200(2200)"
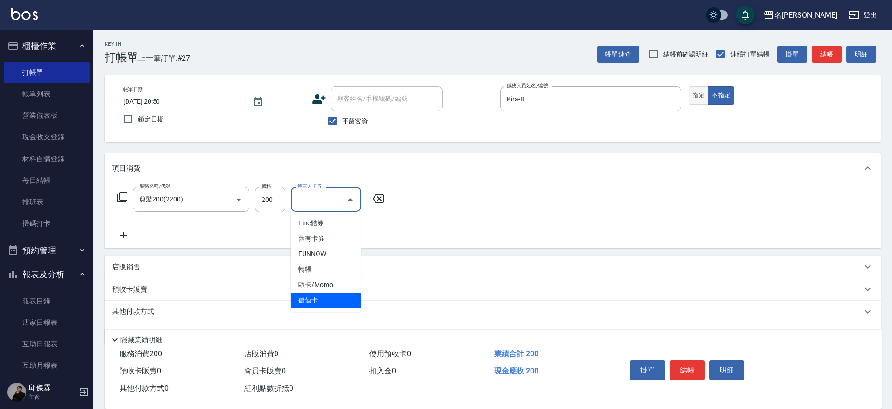
type input "儲值卡"
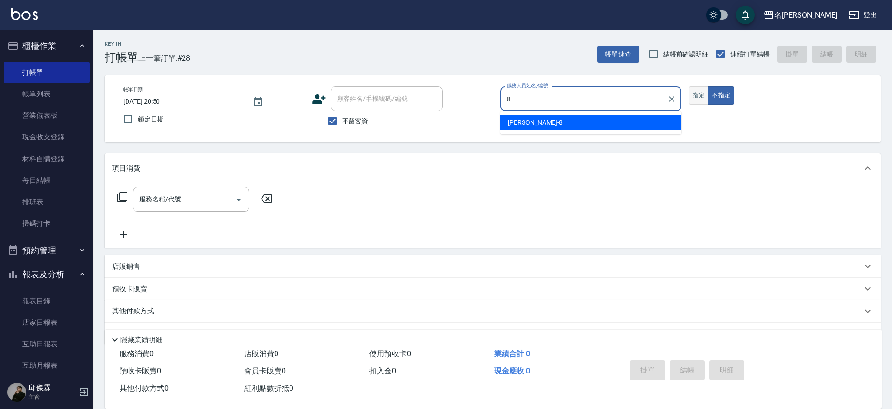
type input "Kira-8"
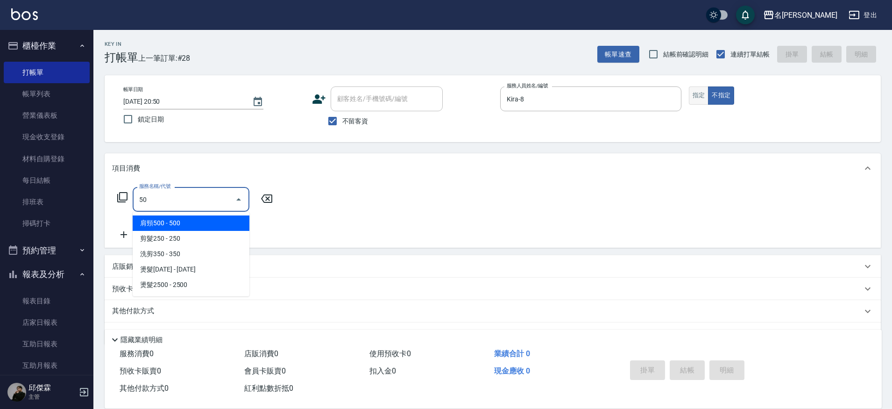
type input "肩頸500(0500)"
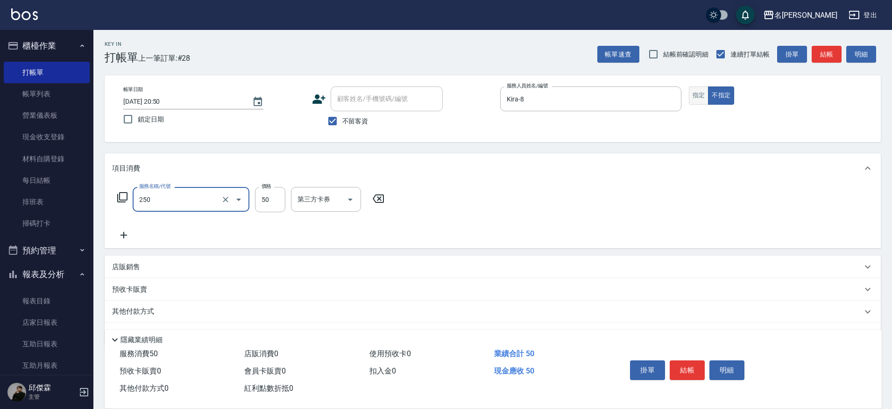
type input "剪瀏海(250)"
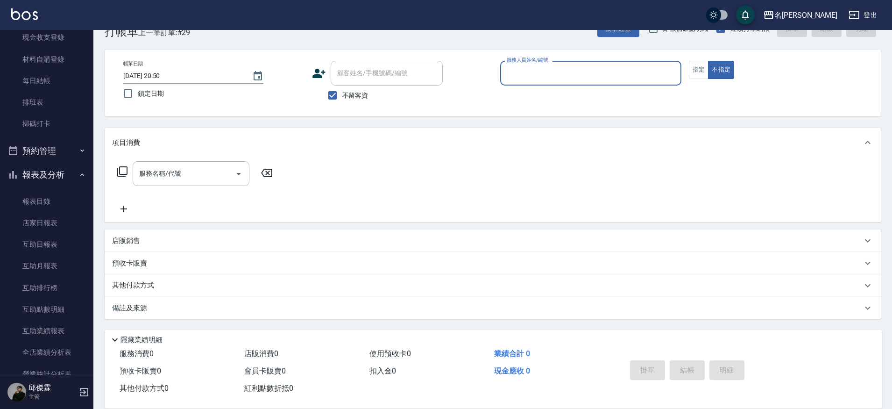
scroll to position [133, 0]
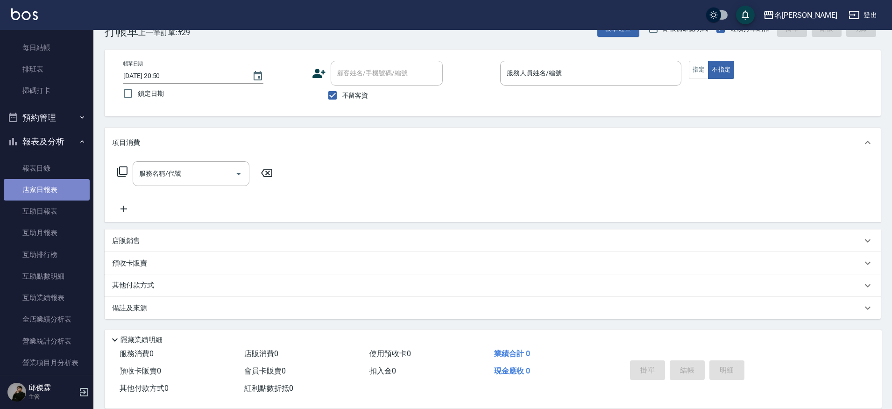
click at [62, 188] on link "店家日報表" at bounding box center [47, 189] width 86 height 21
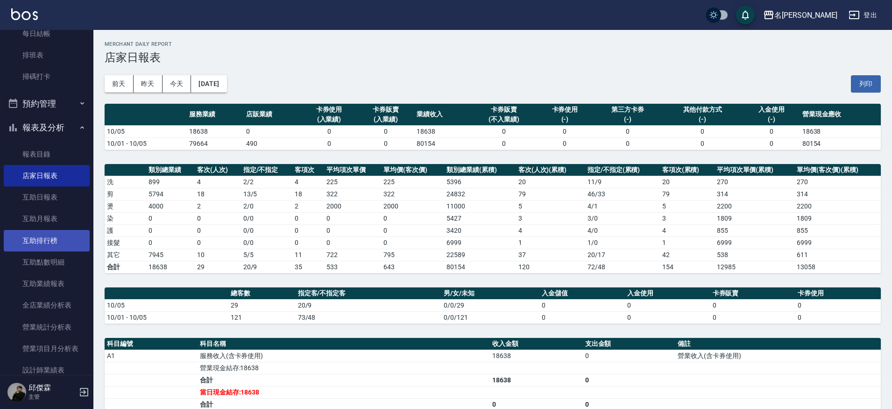
scroll to position [146, 0]
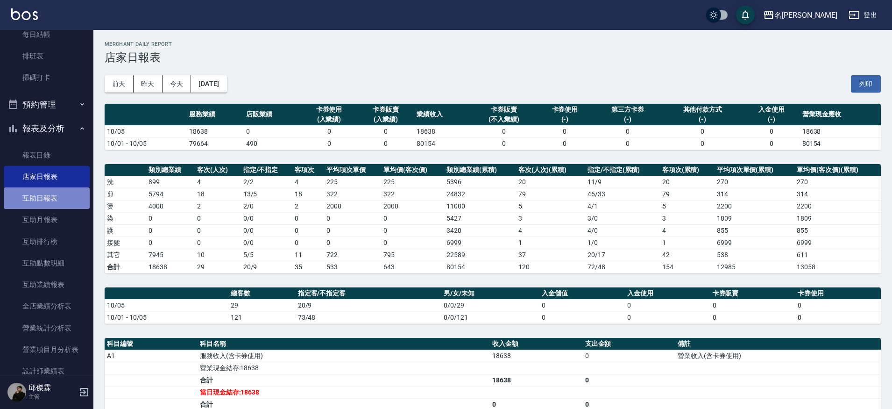
click at [66, 202] on link "互助日報表" at bounding box center [47, 197] width 86 height 21
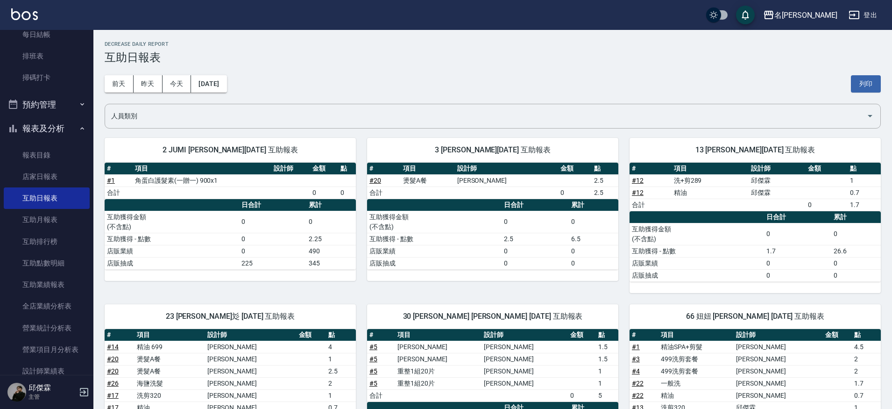
scroll to position [183, 0]
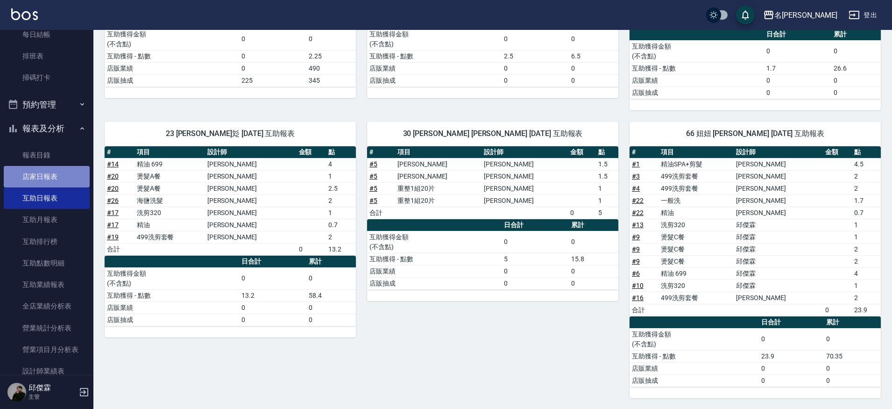
click at [76, 169] on link "店家日報表" at bounding box center [47, 176] width 86 height 21
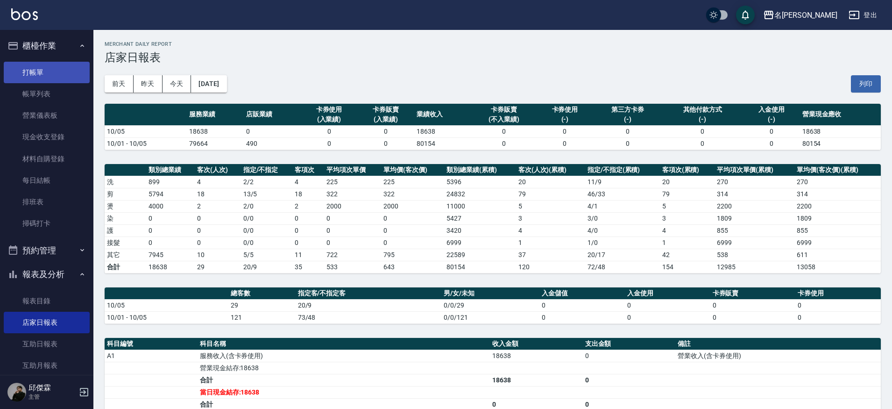
click at [38, 76] on link "打帳單" at bounding box center [47, 72] width 86 height 21
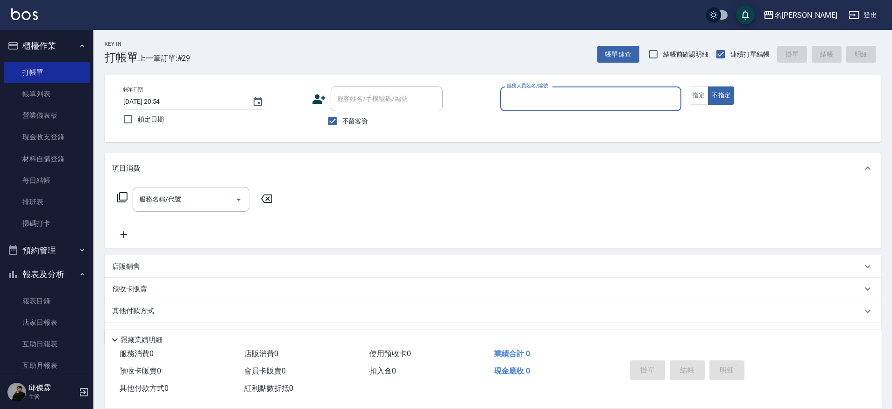
type input "2"
type input "JIENI-7"
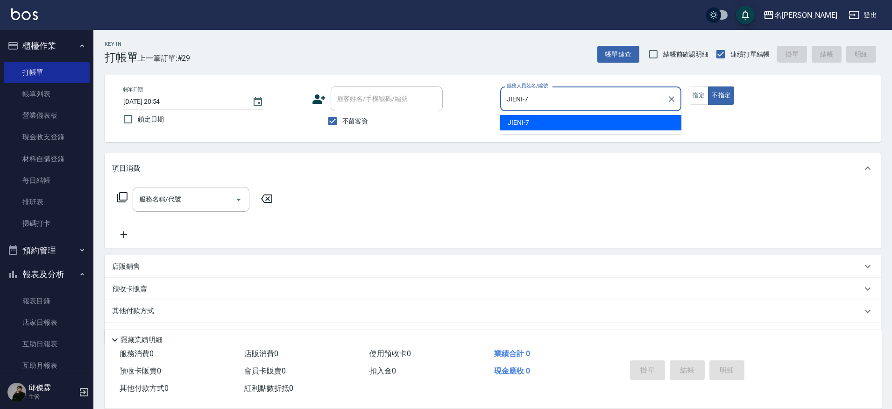
type button "false"
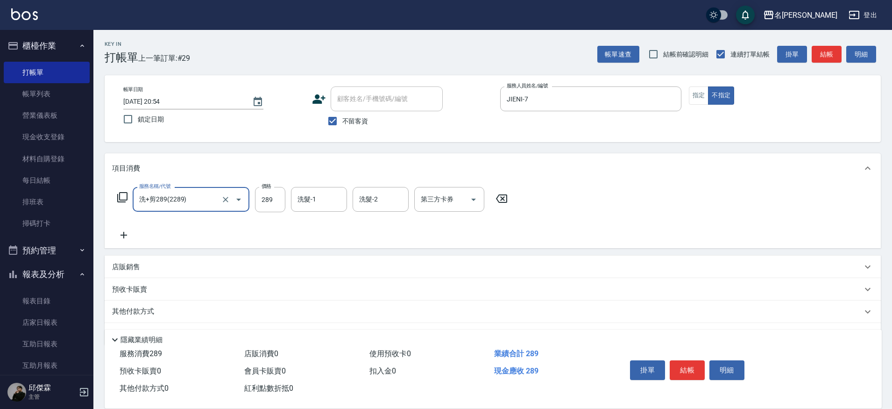
type input "洗+剪289(2289)"
type input "1"
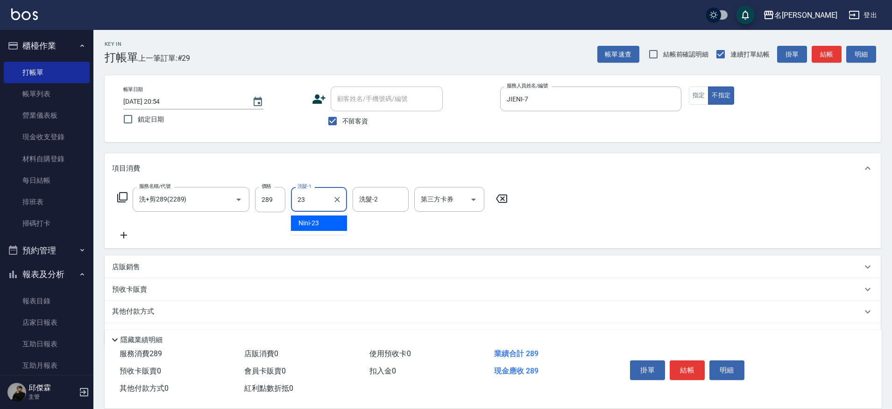
type input "Nini-23"
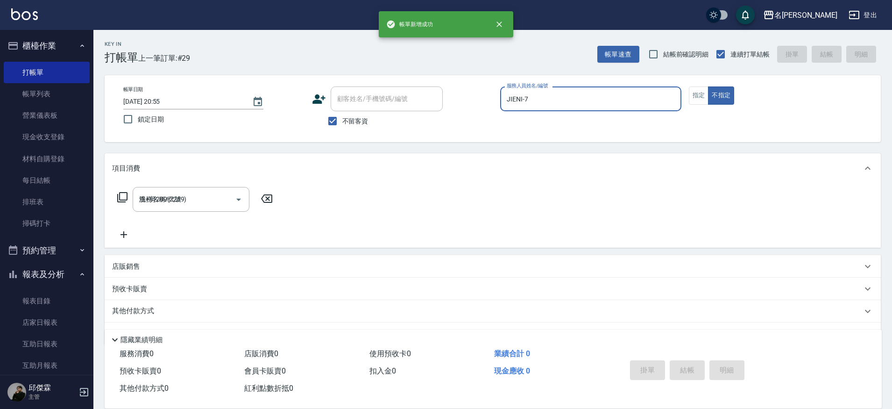
type input "2025/10/05 20:55"
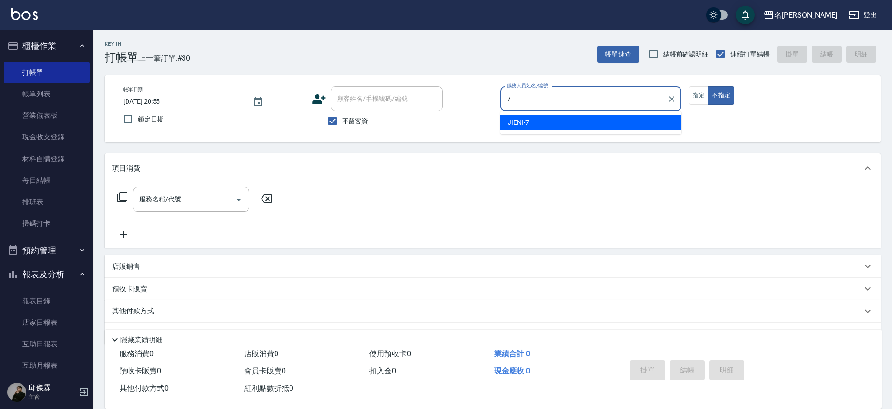
type input "JIENI-7"
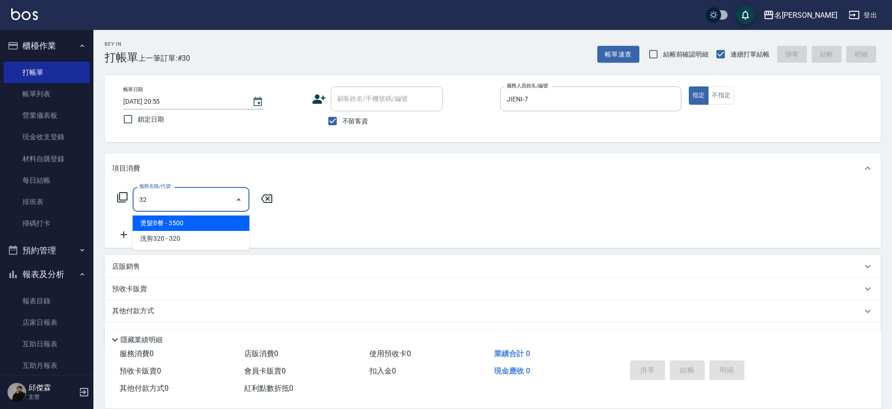
type input "3"
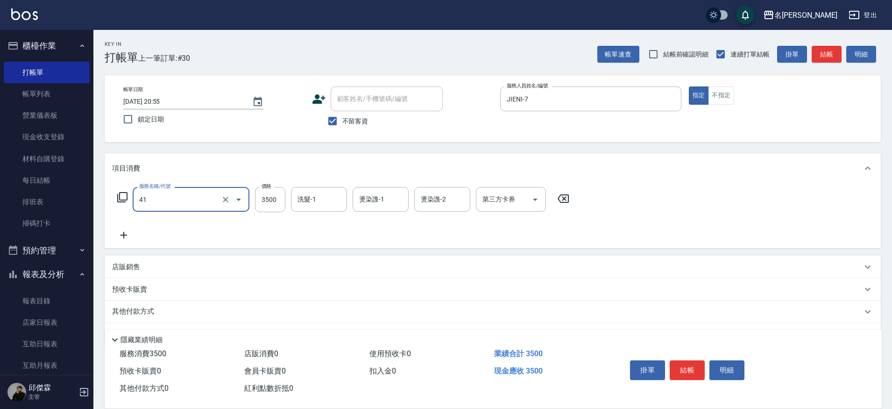
type input "染髮A餐(41)"
click at [286, 203] on div "服務名稱/代號 染髮A餐(41) 服務名稱/代號 價格 3500 價格 洗髮-1 洗髮-1 燙染謢-1 燙染謢-1 燙染謢-2 燙染謢-2 第三方卡券 第三方…" at bounding box center [343, 199] width 463 height 25
click at [279, 204] on input "3500" at bounding box center [270, 199] width 30 height 25
type input "4000"
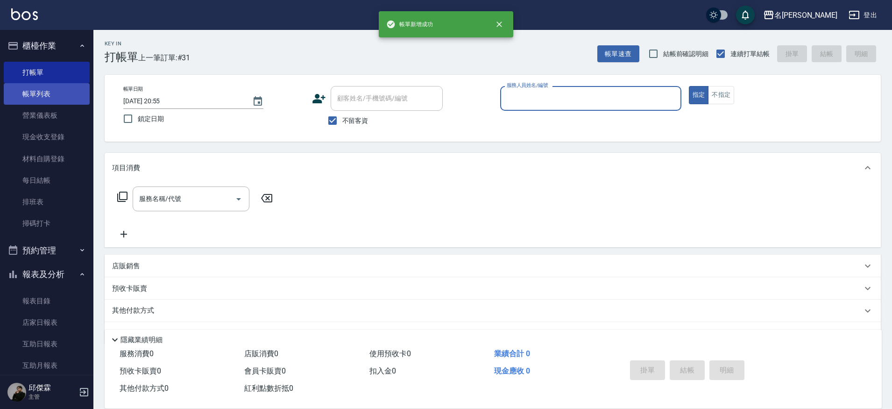
scroll to position [1, 0]
click at [45, 88] on link "帳單列表" at bounding box center [47, 93] width 86 height 21
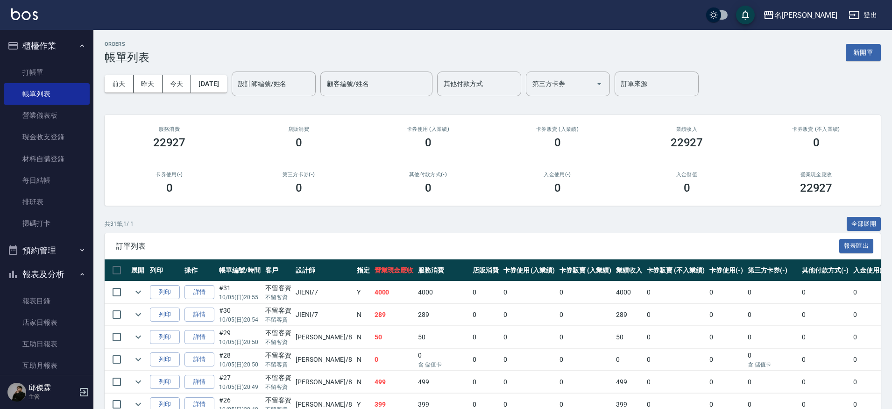
click at [204, 295] on link "詳情" at bounding box center [199, 292] width 30 height 14
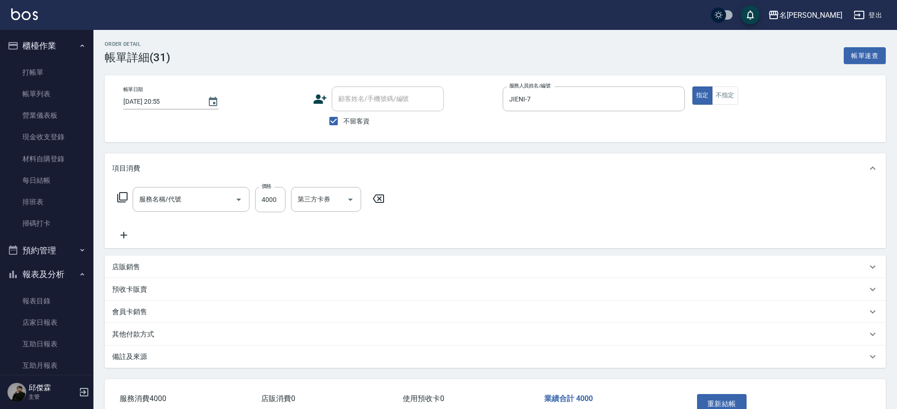
checkbox input "true"
type input "JIENI-7"
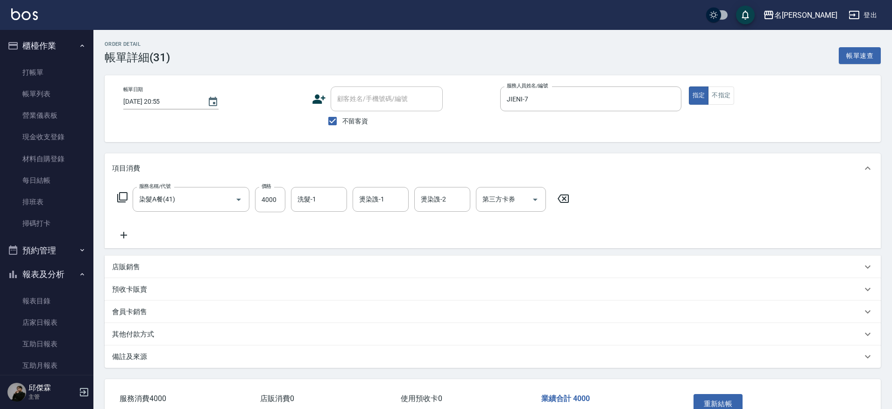
type input "染髮A餐(41)"
click at [503, 206] on input "第三方卡券" at bounding box center [504, 199] width 48 height 16
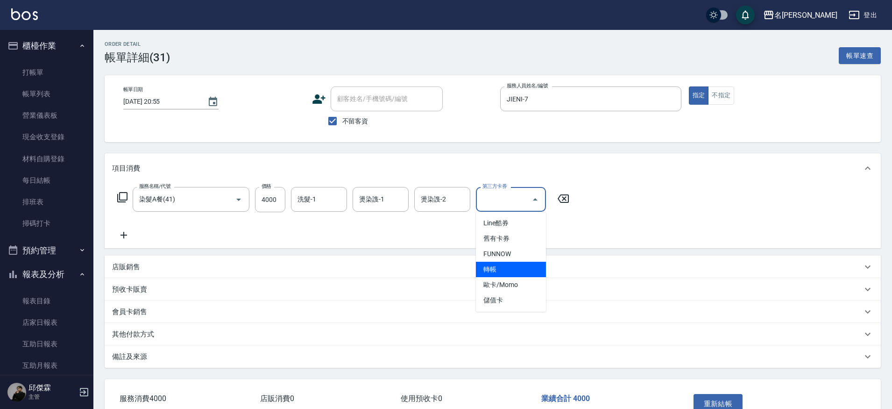
click at [520, 268] on span "轉帳" at bounding box center [511, 269] width 70 height 15
type input "轉帳"
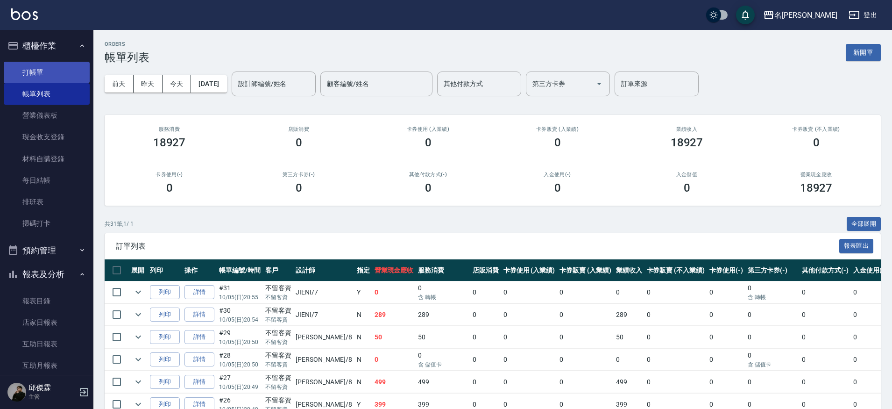
click at [80, 73] on link "打帳單" at bounding box center [47, 72] width 86 height 21
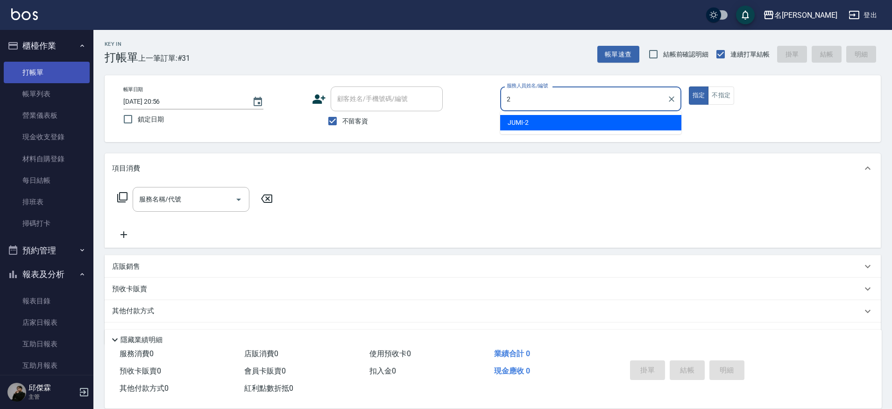
type input "JUMI-2"
type button "true"
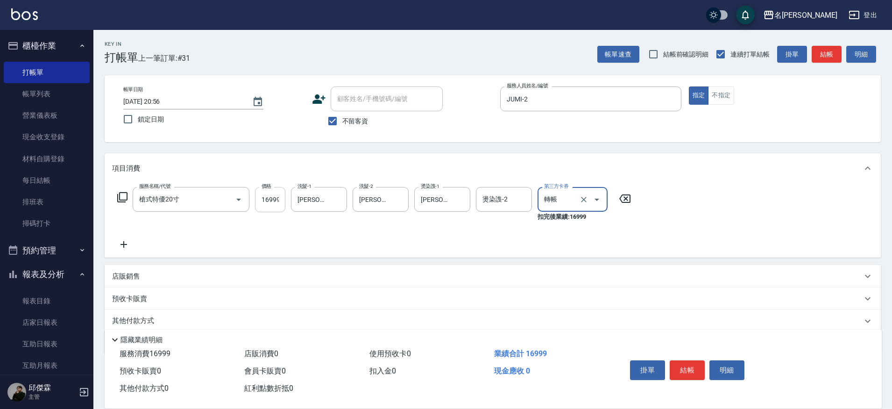
click at [271, 196] on input "16999" at bounding box center [270, 199] width 30 height 25
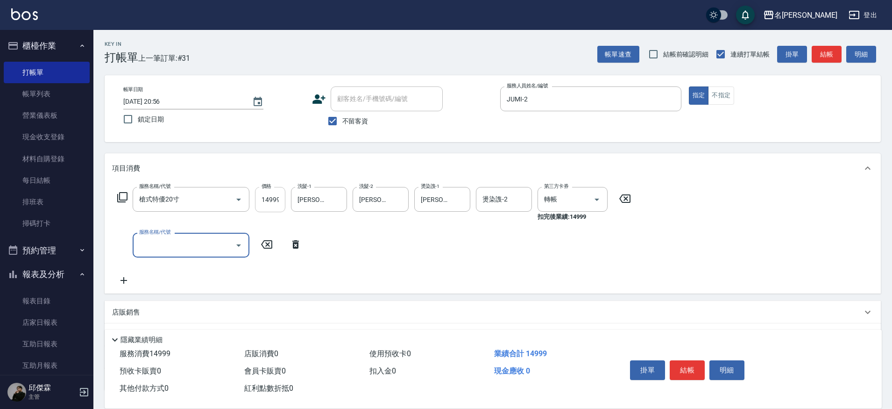
click at [271, 198] on input "14999" at bounding box center [270, 199] width 30 height 25
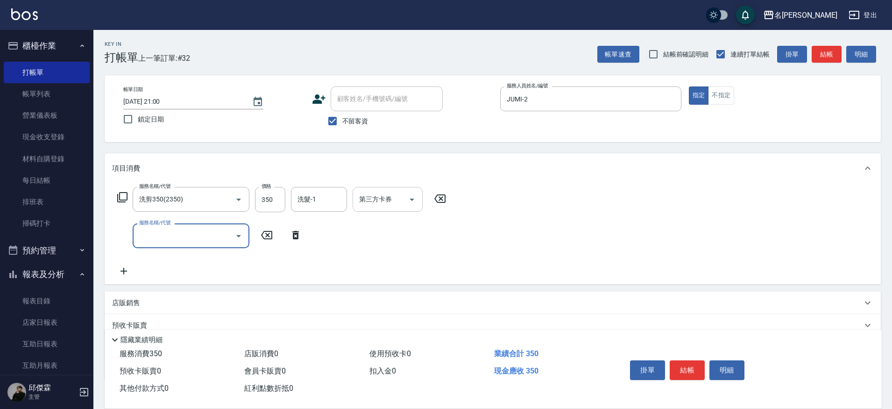
click at [383, 198] on div "第三方卡券 第三方卡券" at bounding box center [388, 199] width 70 height 25
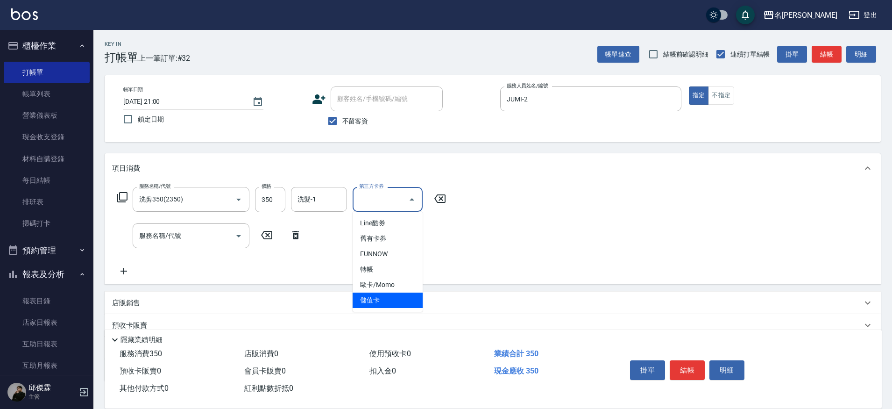
click at [384, 298] on span "儲值卡" at bounding box center [388, 299] width 70 height 15
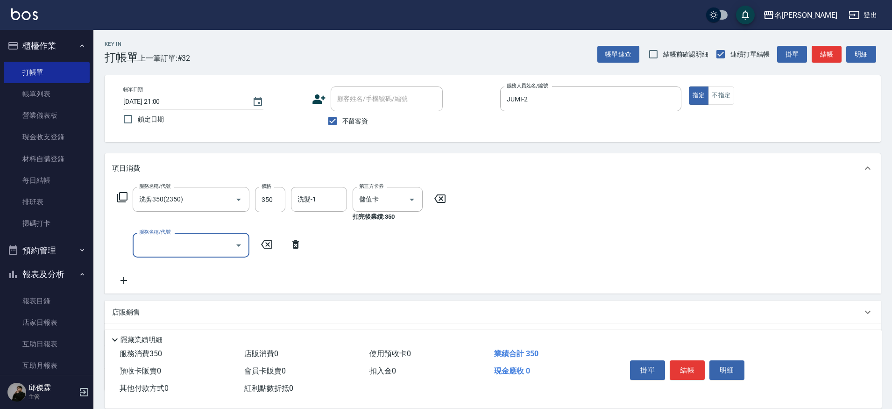
click at [198, 244] on input "服務名稱/代號" at bounding box center [184, 245] width 94 height 16
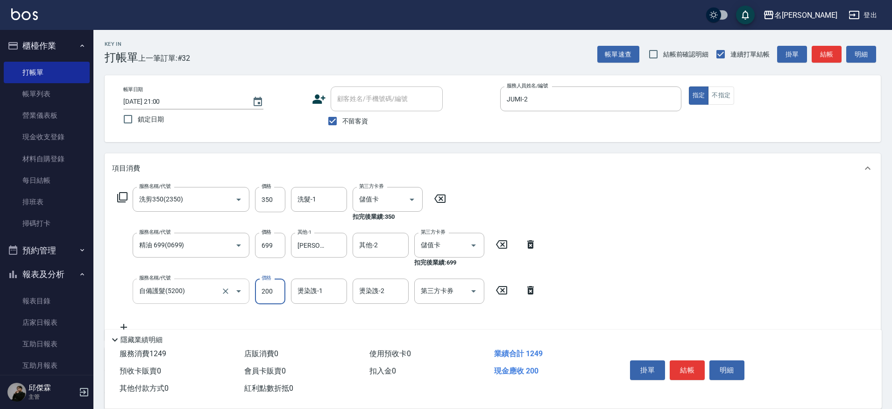
click at [195, 285] on input "自備護髮(5200)" at bounding box center [178, 291] width 82 height 16
click at [223, 294] on icon "Clear" at bounding box center [225, 290] width 9 height 9
click at [175, 295] on input "服務名稱/代號" at bounding box center [178, 291] width 82 height 16
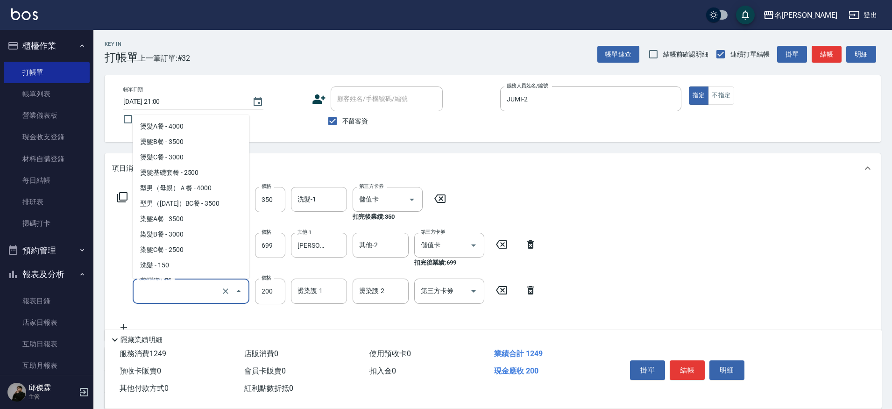
scroll to position [626, 0]
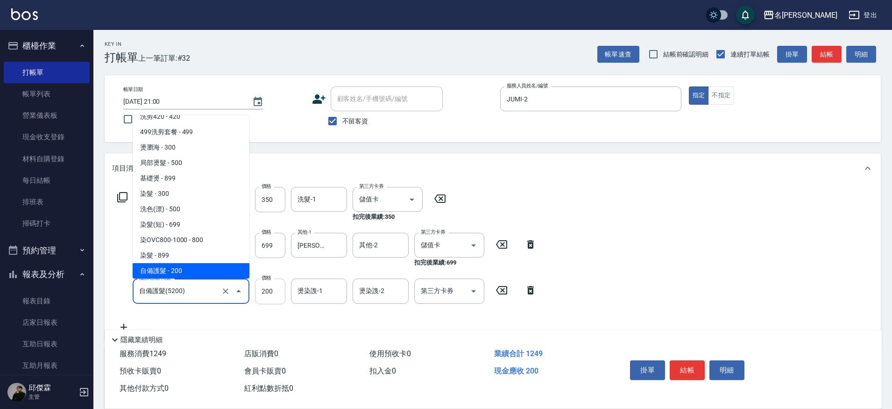
click at [275, 290] on input "200" at bounding box center [270, 290] width 30 height 25
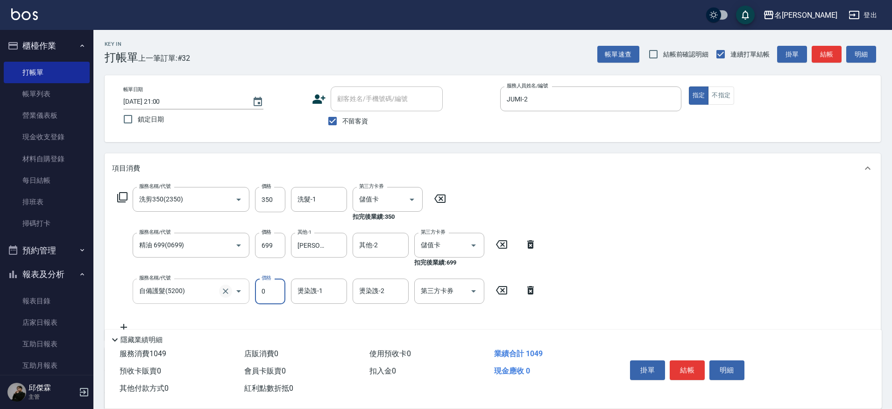
click at [229, 290] on icon "Clear" at bounding box center [225, 290] width 9 height 9
click at [195, 293] on input "自備護髮(5200)" at bounding box center [178, 291] width 82 height 16
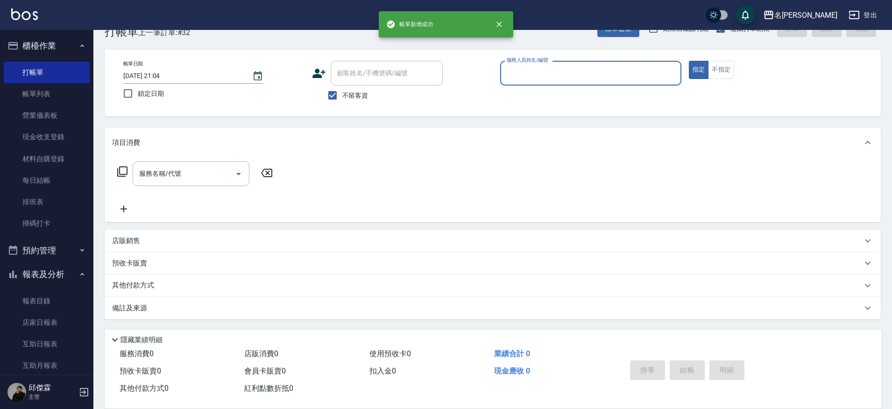
scroll to position [26, 0]
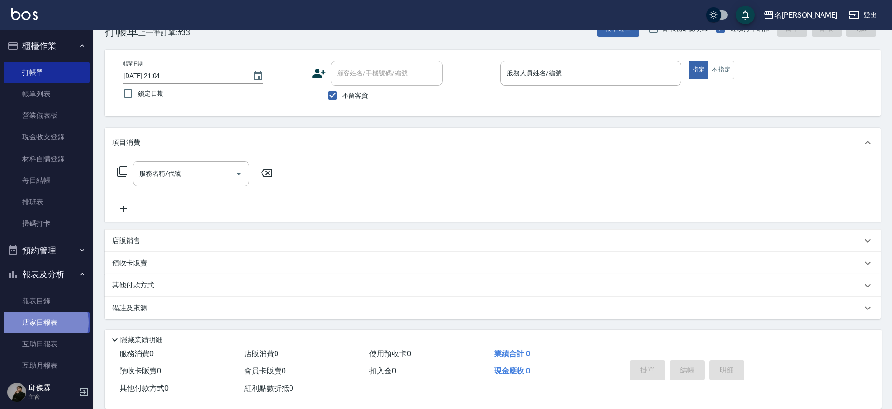
click at [45, 320] on link "店家日報表" at bounding box center [47, 322] width 86 height 21
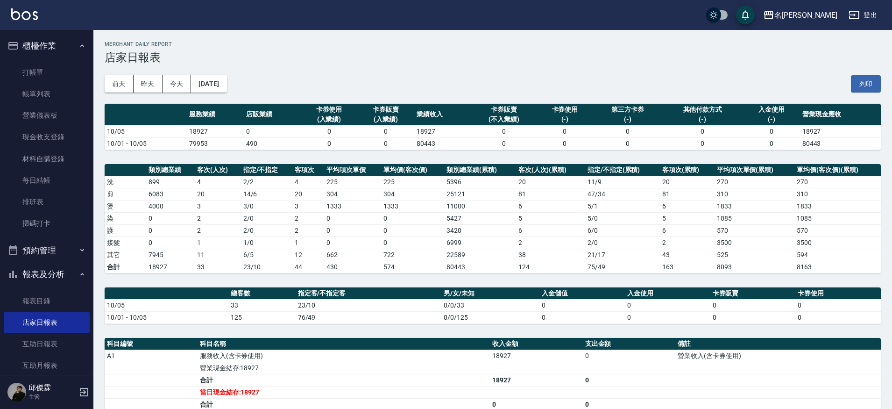
scroll to position [1, 0]
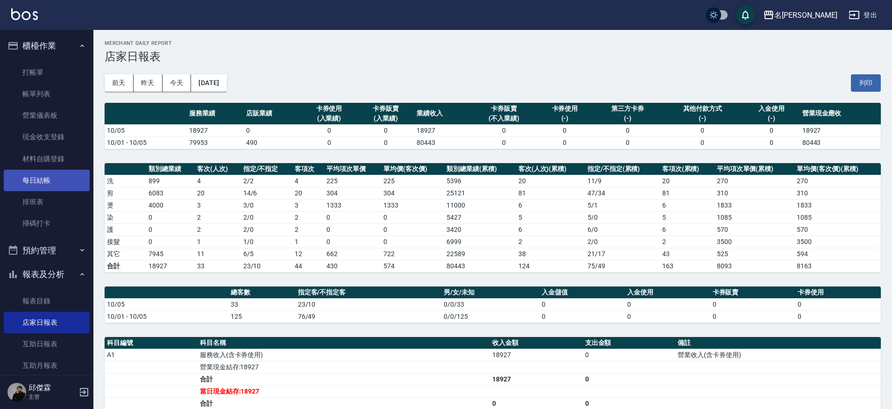
click at [42, 184] on link "每日結帳" at bounding box center [47, 180] width 86 height 21
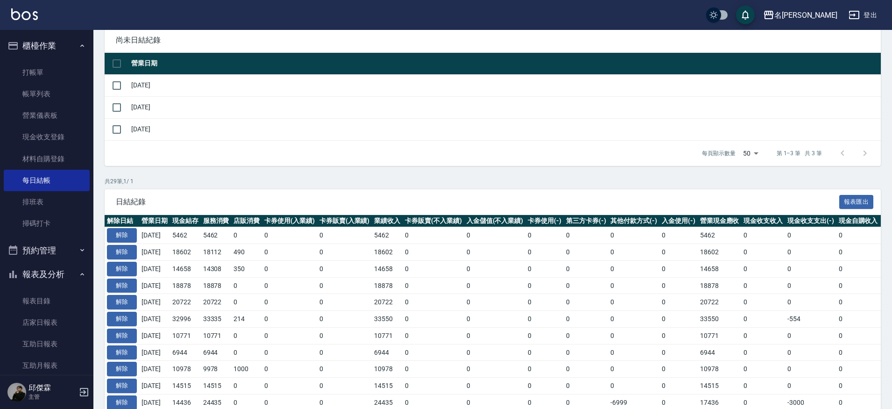
scroll to position [92, 0]
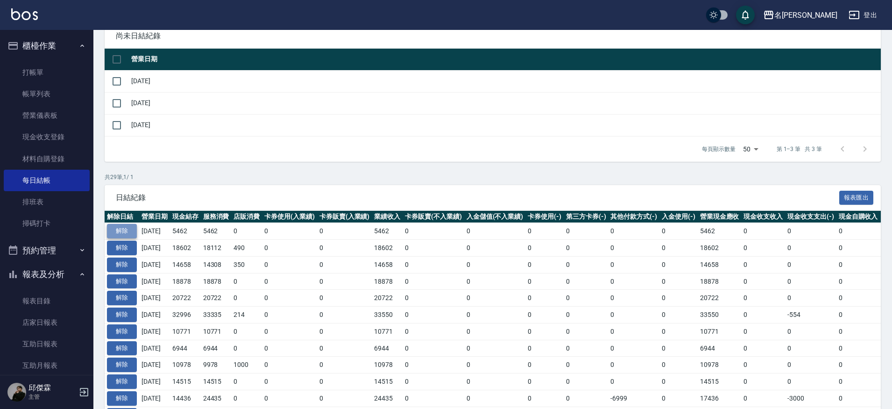
click at [133, 231] on button "解除" at bounding box center [122, 231] width 30 height 14
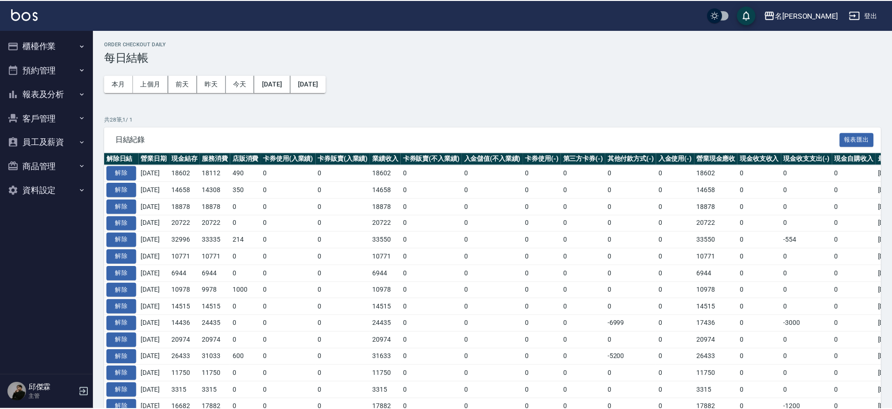
scroll to position [92, 0]
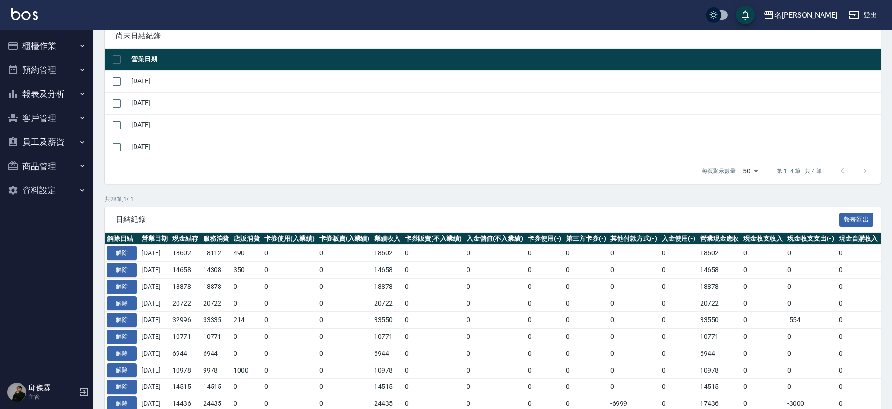
click at [39, 46] on button "櫃檯作業" at bounding box center [47, 46] width 86 height 24
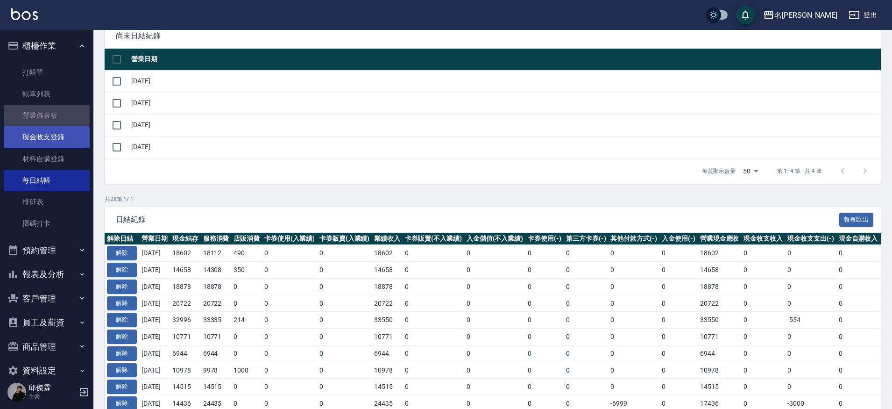
drag, startPoint x: 53, startPoint y: 122, endPoint x: 54, endPoint y: 131, distance: 8.9
click at [53, 122] on link "營業儀表板" at bounding box center [47, 115] width 86 height 21
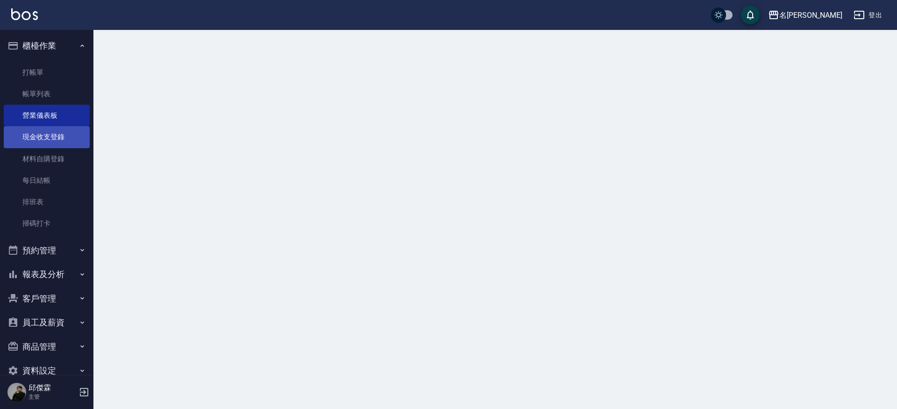
click at [53, 135] on link "現金收支登錄" at bounding box center [47, 136] width 86 height 21
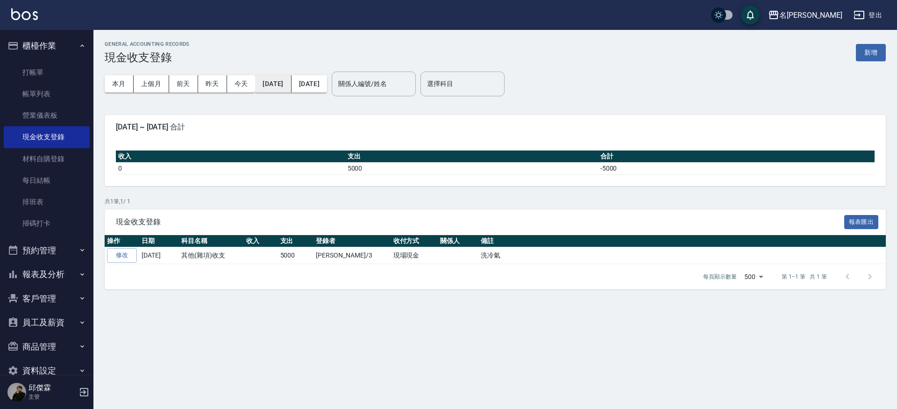
click at [272, 87] on button "[DATE]" at bounding box center [273, 83] width 36 height 17
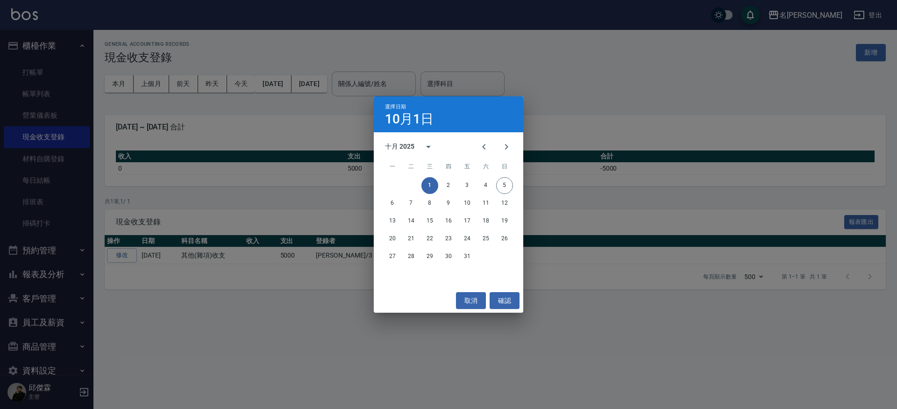
click at [347, 86] on div "選擇日期 10月1日 十月 2025 一 二 三 四 五 六 日 1 2 3 4 5 6 7 8 9 10 11 12 13 14 15 16 17 18 1…" at bounding box center [448, 204] width 897 height 409
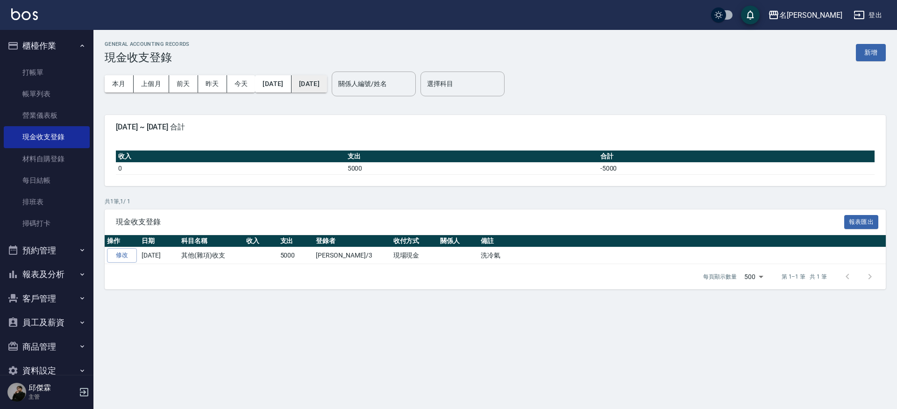
click at [327, 86] on button "[DATE]" at bounding box center [308, 83] width 35 height 17
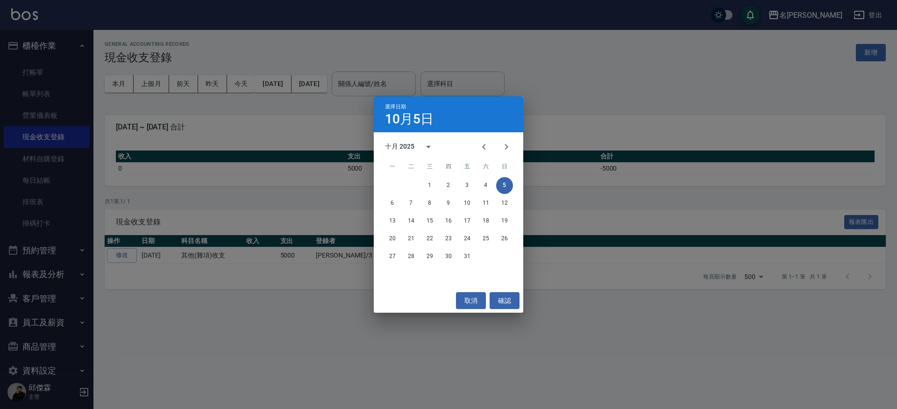
drag, startPoint x: 243, startPoint y: 142, endPoint x: 799, endPoint y: 17, distance: 569.5
click at [271, 133] on div "選擇日期 10月5日 十月 2025 一 二 三 四 五 六 日 1 2 3 4 5 6 7 8 9 10 11 12 13 14 15 16 17 18 1…" at bounding box center [448, 204] width 897 height 409
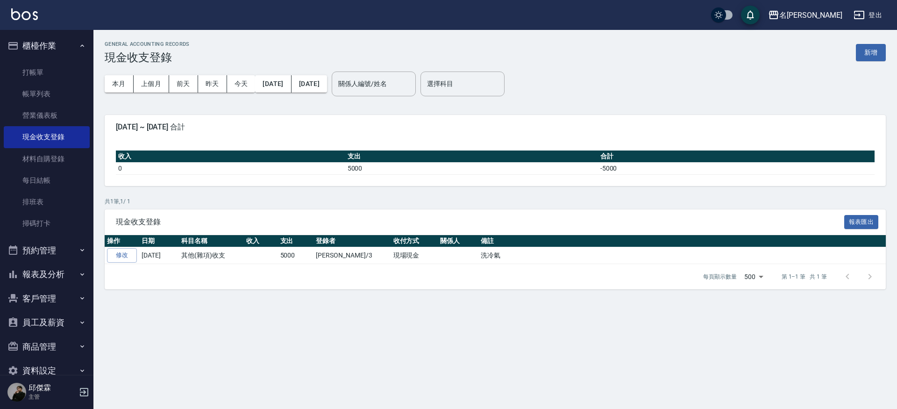
drag, startPoint x: 869, startPoint y: 53, endPoint x: 853, endPoint y: 51, distance: 16.5
click at [869, 53] on button "新增" at bounding box center [871, 52] width 30 height 17
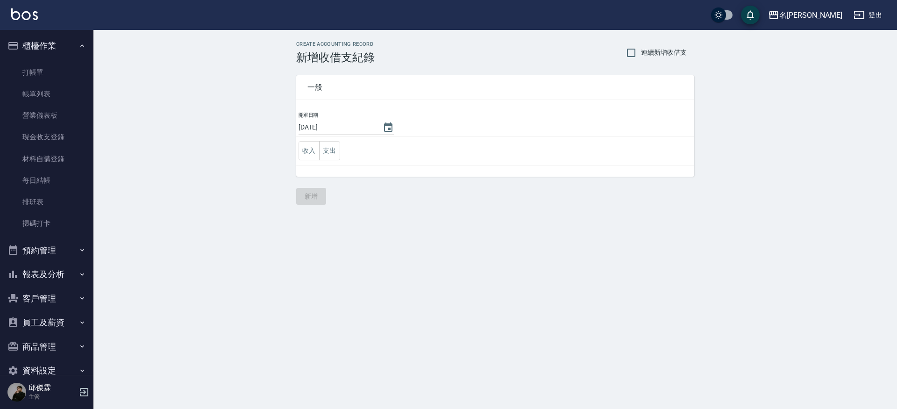
click at [611, 14] on div "名留霧峰 登出 櫃檯作業 打帳單 帳單列表 營業儀表板 現金收支登錄 材料自購登錄 每日結帳 排班表 掃碼打卡 預約管理 預約管理 單日預約紀錄 單週預約紀錄…" at bounding box center [448, 204] width 897 height 409
click at [329, 154] on button "支出" at bounding box center [329, 150] width 21 height 19
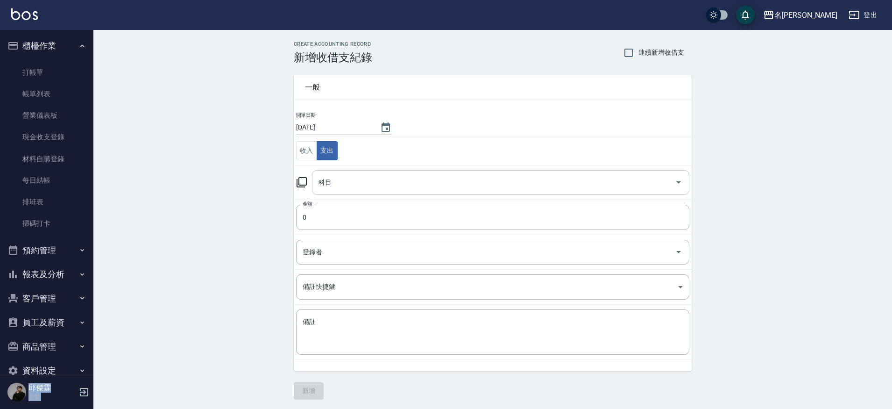
click at [362, 174] on input "科目" at bounding box center [493, 182] width 355 height 16
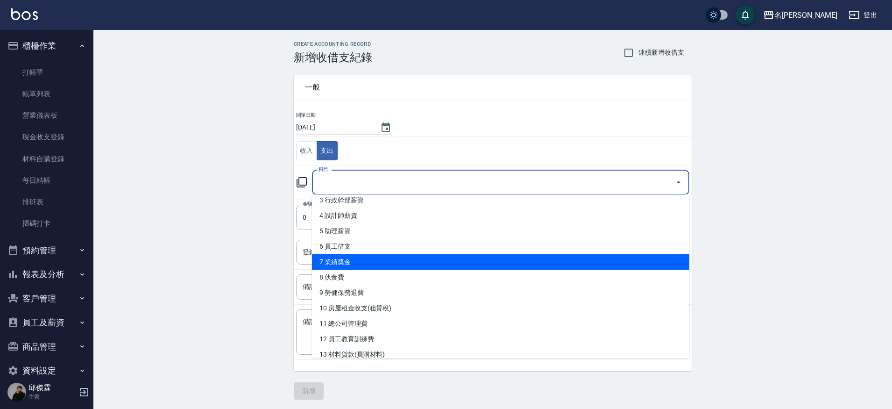
scroll to position [53, 0]
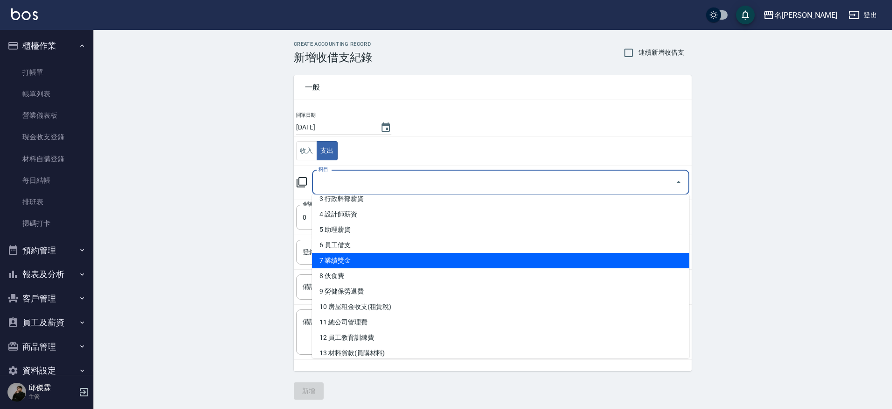
click at [359, 262] on li "7 業績獎金" at bounding box center [500, 260] width 377 height 15
type input "7 業績獎金"
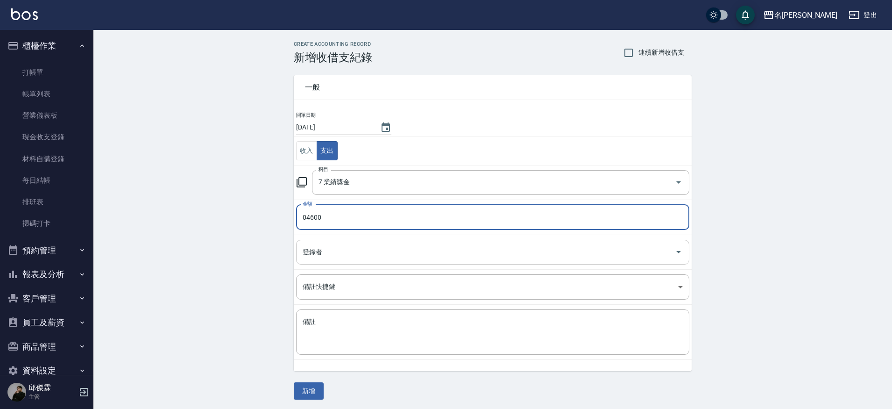
type input "04600"
click at [349, 254] on input "登錄者" at bounding box center [485, 252] width 371 height 16
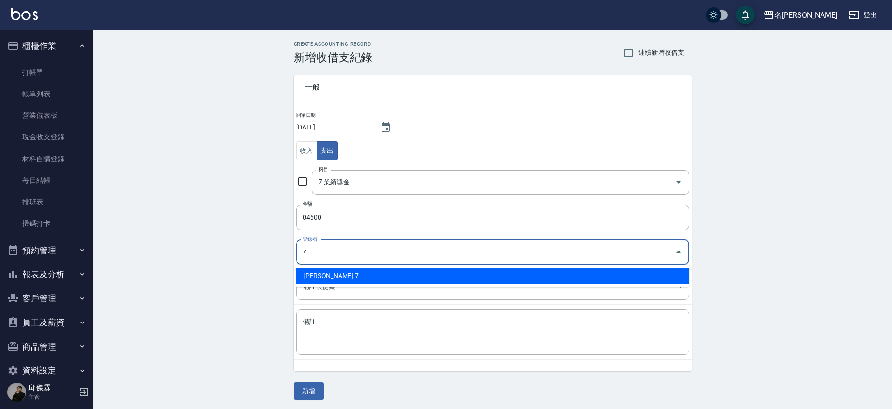
type input "邱傑霖-7"
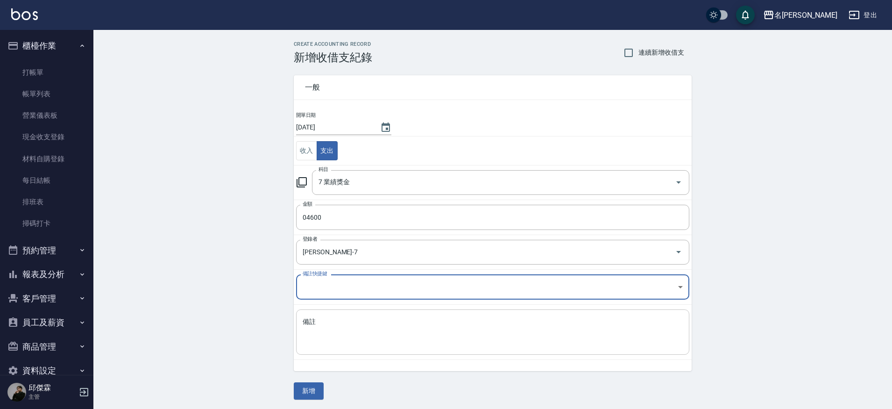
click at [360, 335] on textarea "備註" at bounding box center [493, 332] width 380 height 30
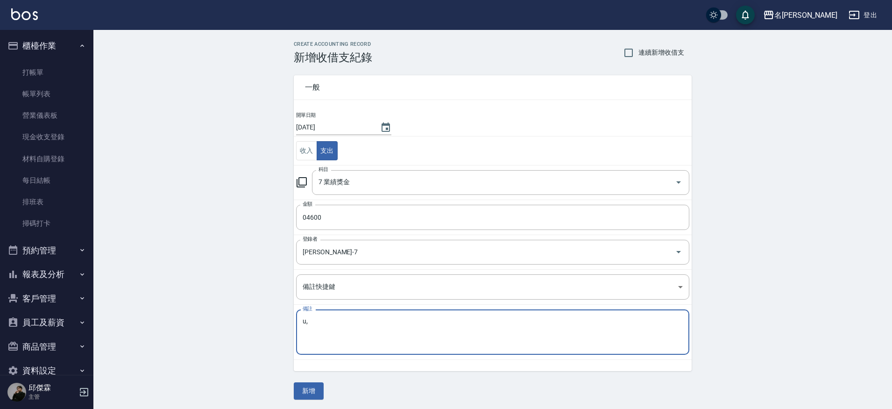
type textarea "u"
type textarea "椰"
type textarea "業績獎金"
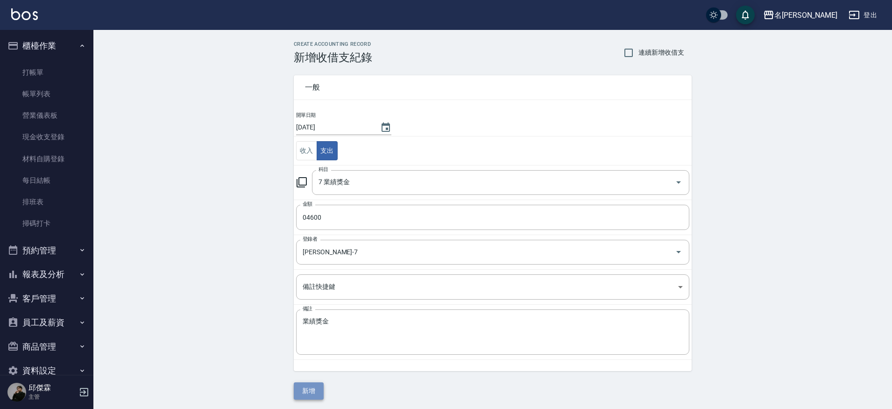
click at [307, 386] on button "新增" at bounding box center [309, 390] width 30 height 17
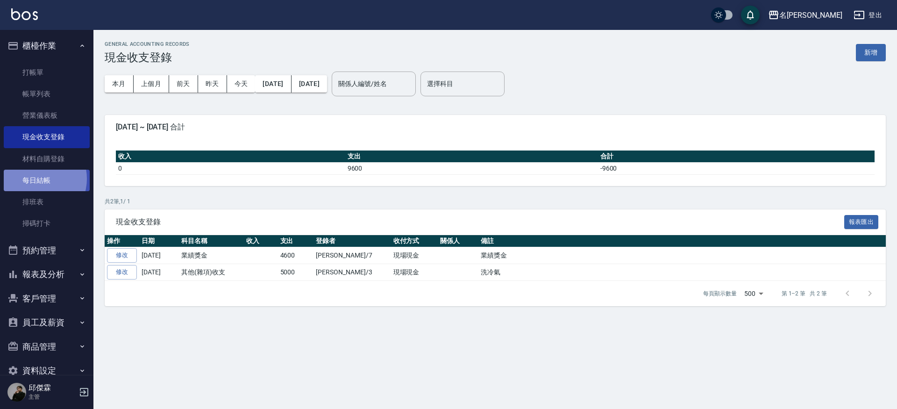
click at [37, 178] on link "每日結帳" at bounding box center [47, 180] width 86 height 21
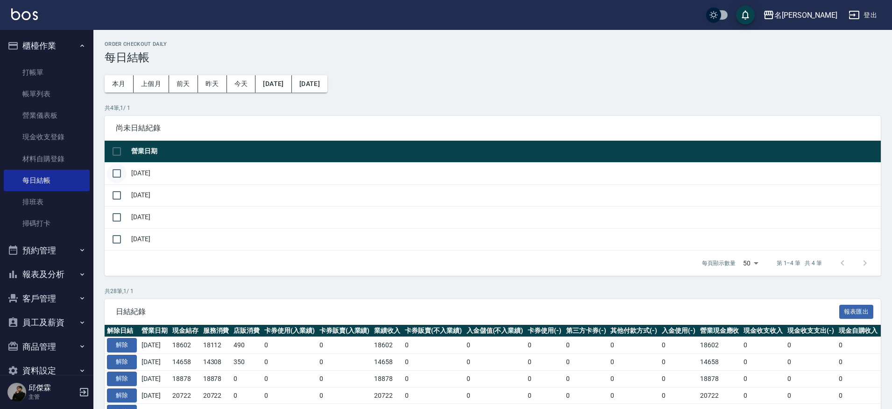
click at [120, 170] on input "checkbox" at bounding box center [117, 173] width 20 height 20
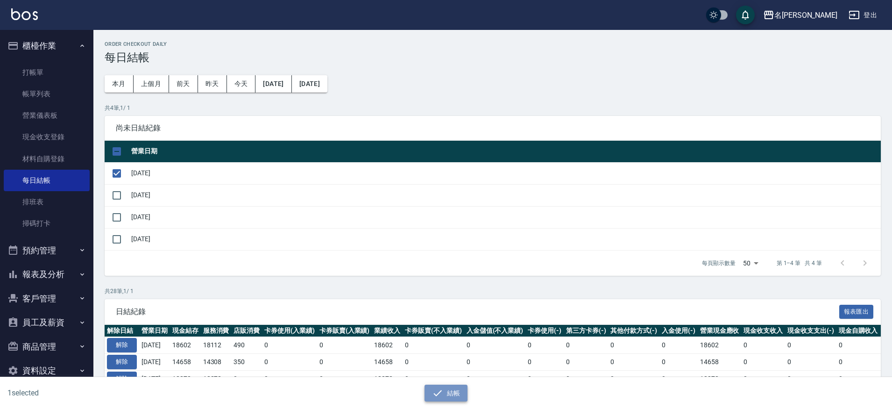
click at [454, 398] on button "結帳" at bounding box center [446, 392] width 43 height 17
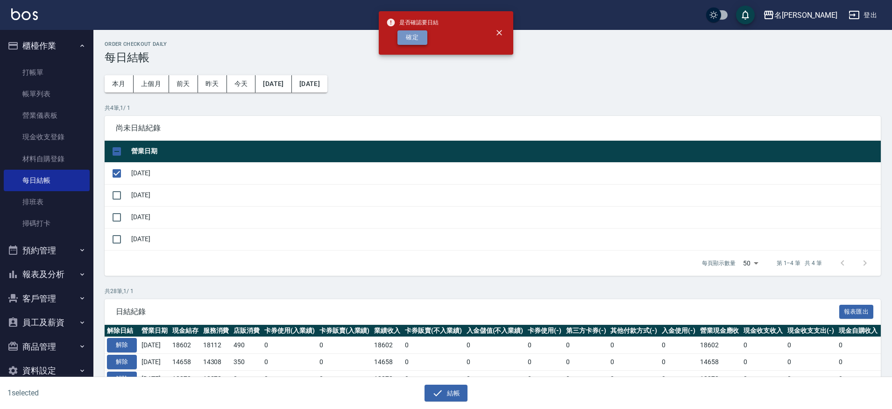
click at [404, 39] on button "確定" at bounding box center [412, 37] width 30 height 14
checkbox input "false"
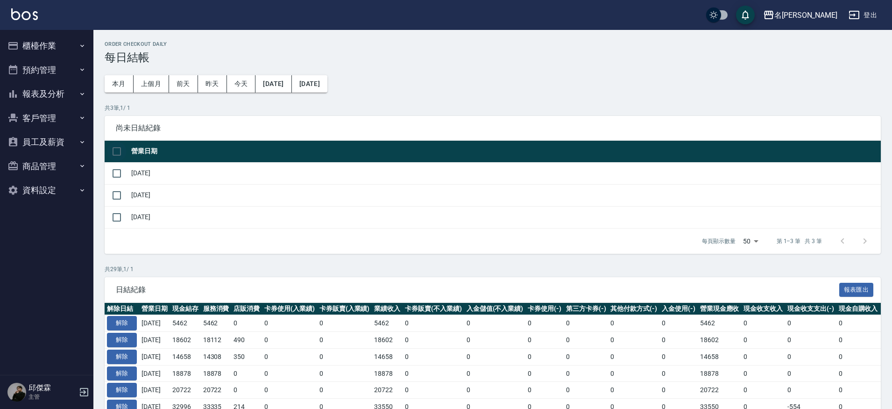
click at [120, 149] on input "checkbox" at bounding box center [117, 152] width 20 height 20
checkbox input "true"
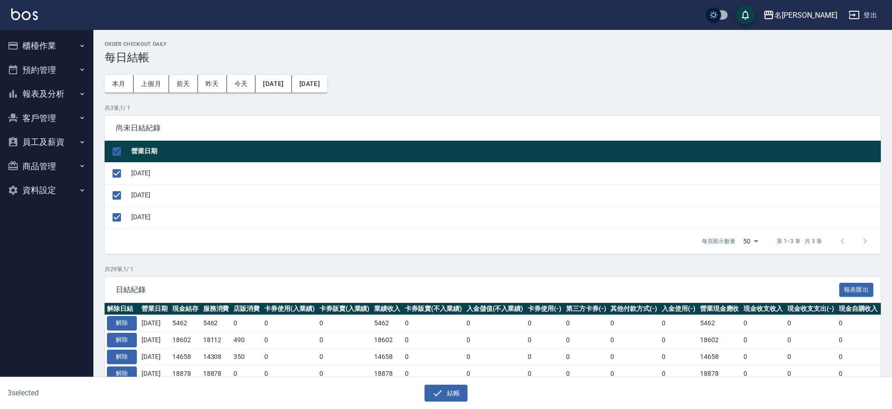
checkbox input "true"
click at [442, 397] on icon "button" at bounding box center [437, 392] width 11 height 11
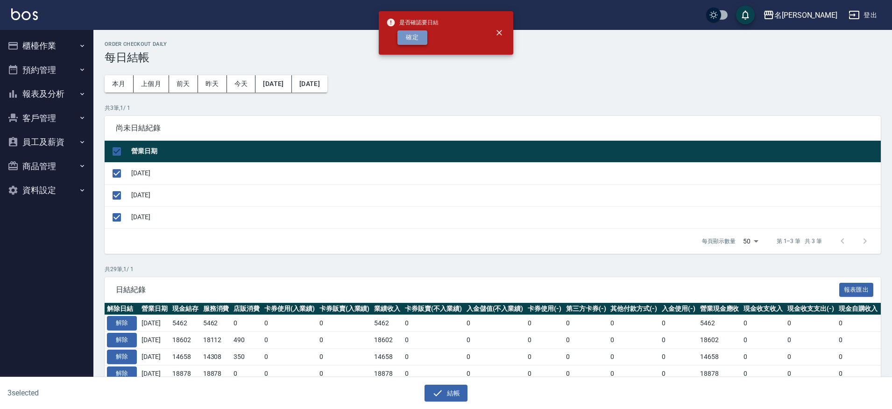
click at [406, 43] on button "確定" at bounding box center [412, 37] width 30 height 14
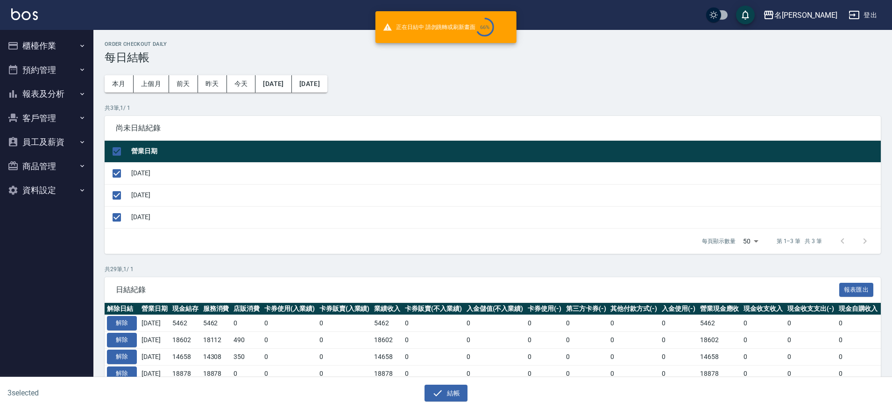
checkbox input "false"
